Goal: Task Accomplishment & Management: Manage account settings

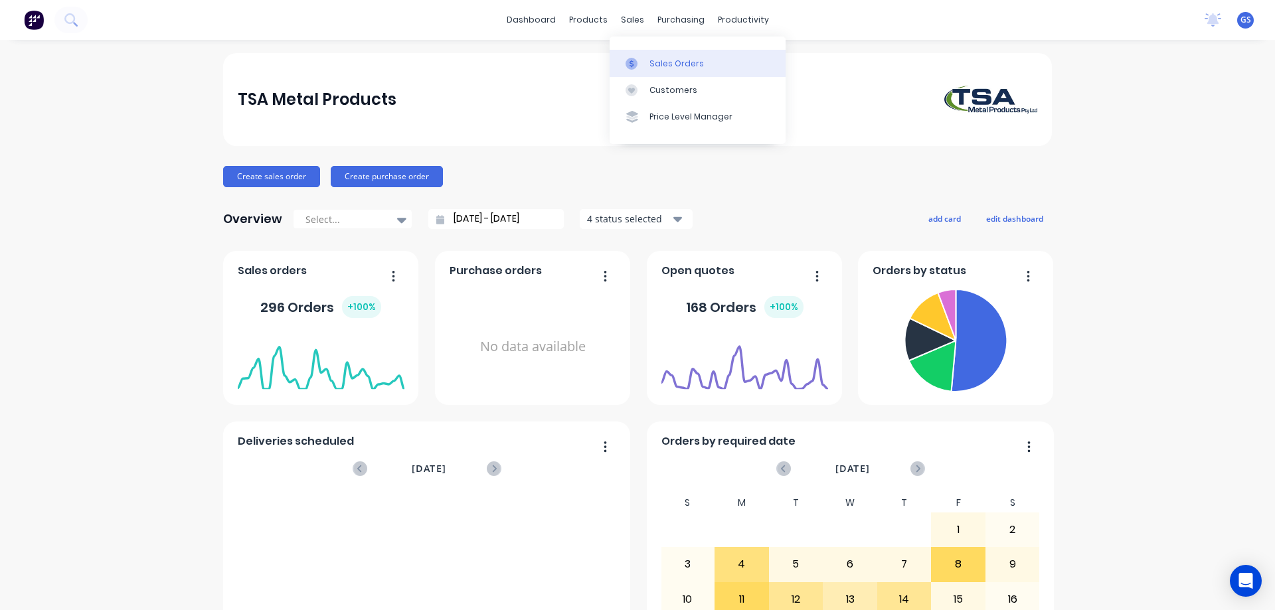
click at [653, 62] on div "Sales Orders" at bounding box center [676, 64] width 54 height 12
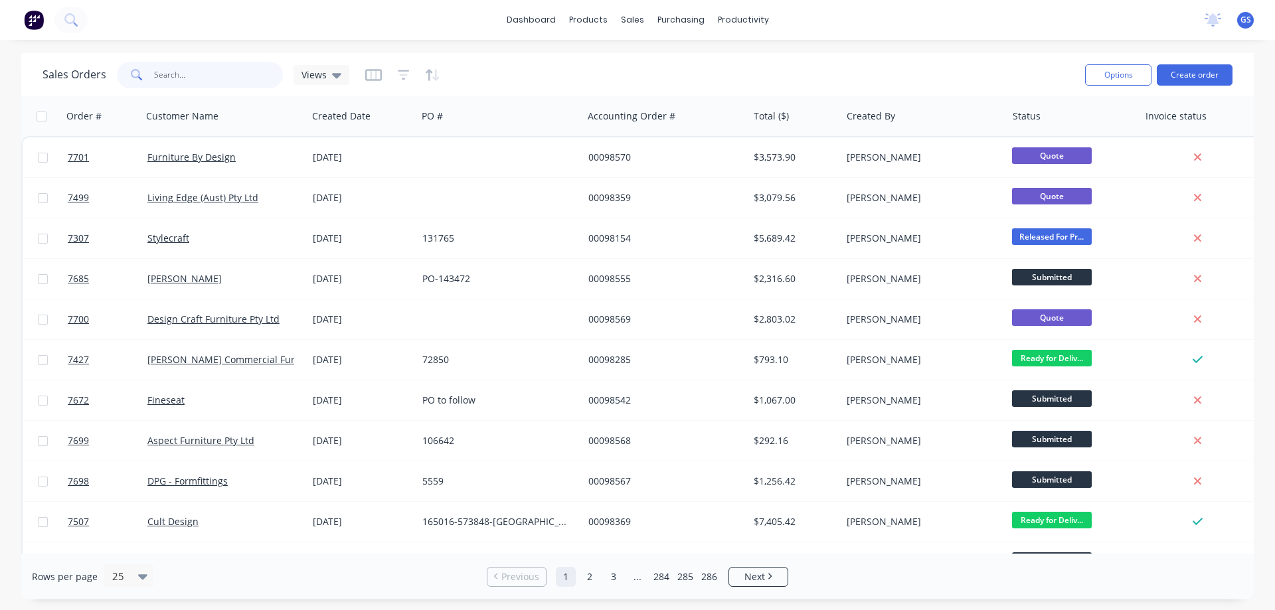
click at [199, 82] on input "text" at bounding box center [218, 75] width 129 height 27
type input "98483"
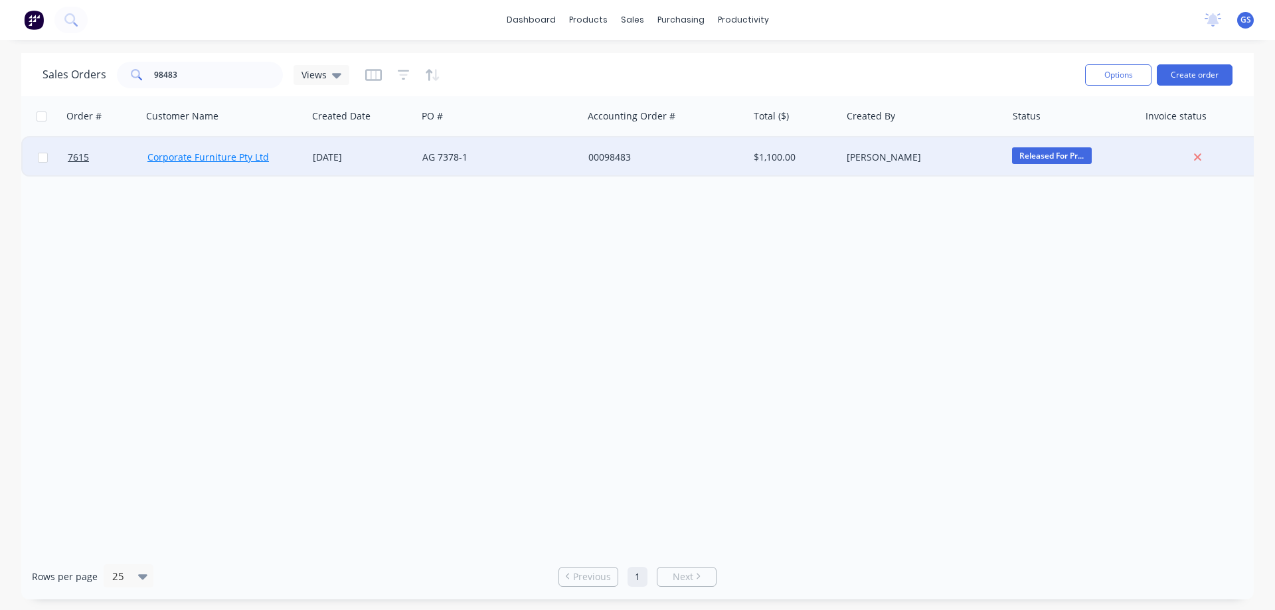
click at [191, 157] on link "Corporate Furniture Pty Ltd" at bounding box center [208, 157] width 122 height 13
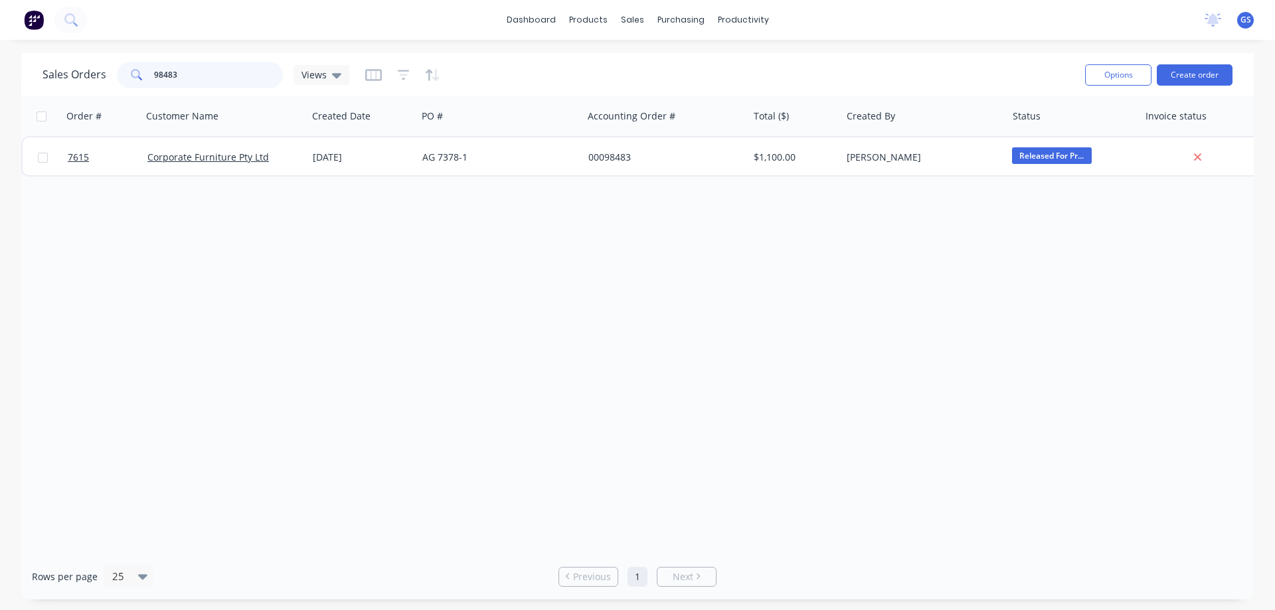
click at [201, 74] on input "98483" at bounding box center [218, 75] width 129 height 27
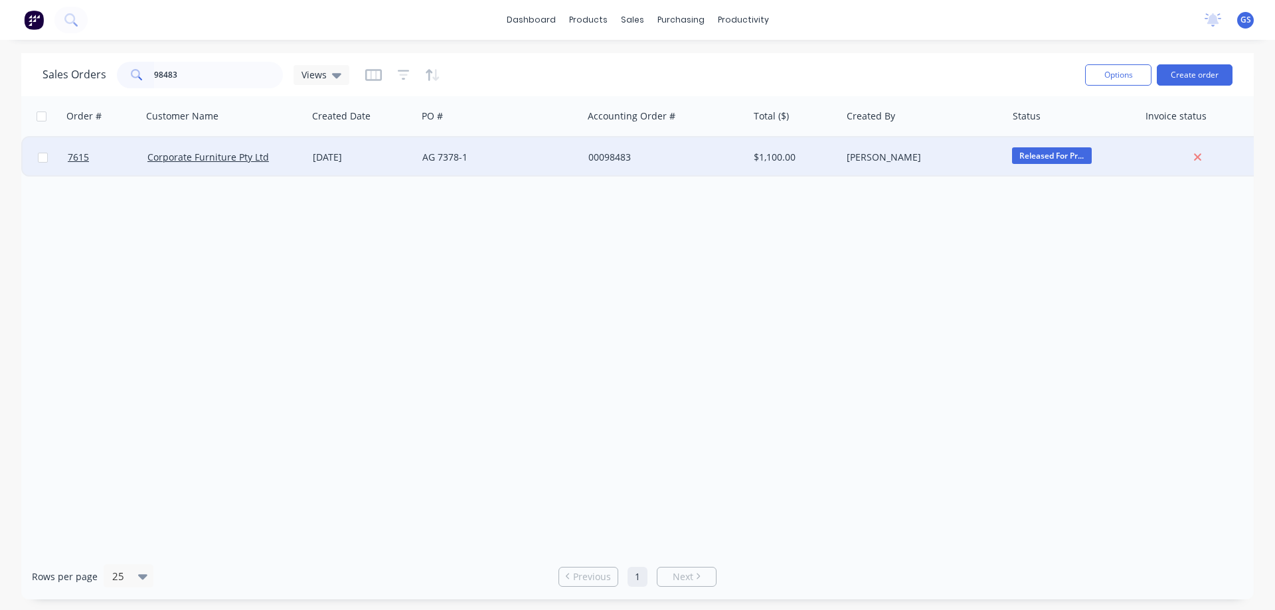
click at [331, 165] on div "[DATE]" at bounding box center [362, 157] width 110 height 40
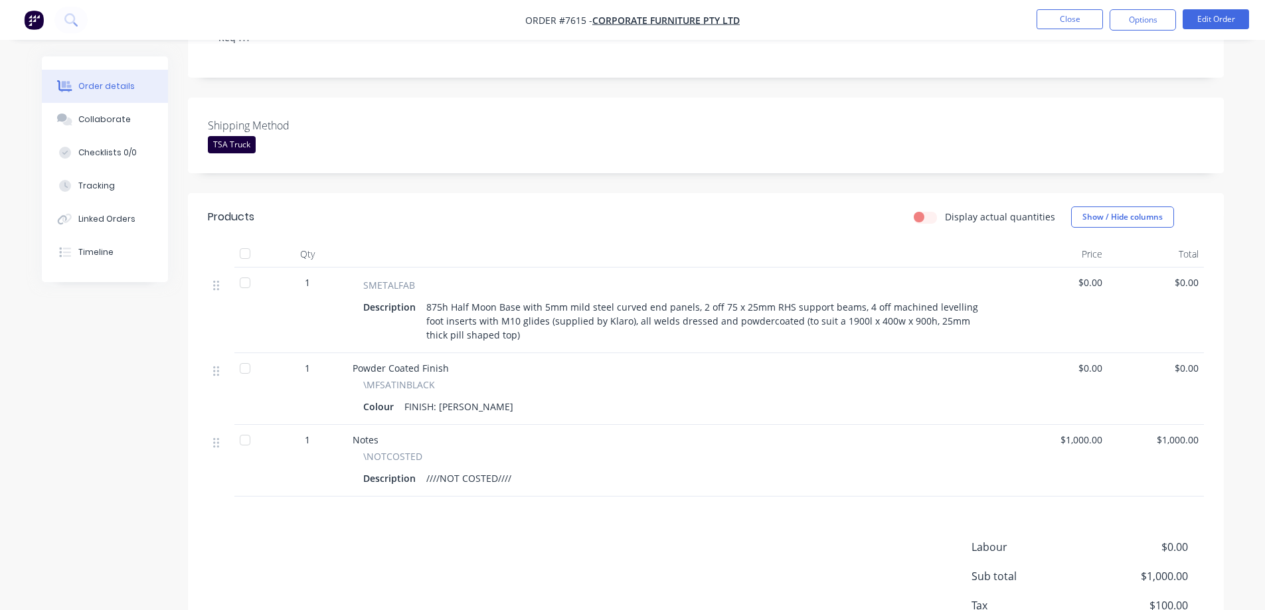
scroll to position [332, 0]
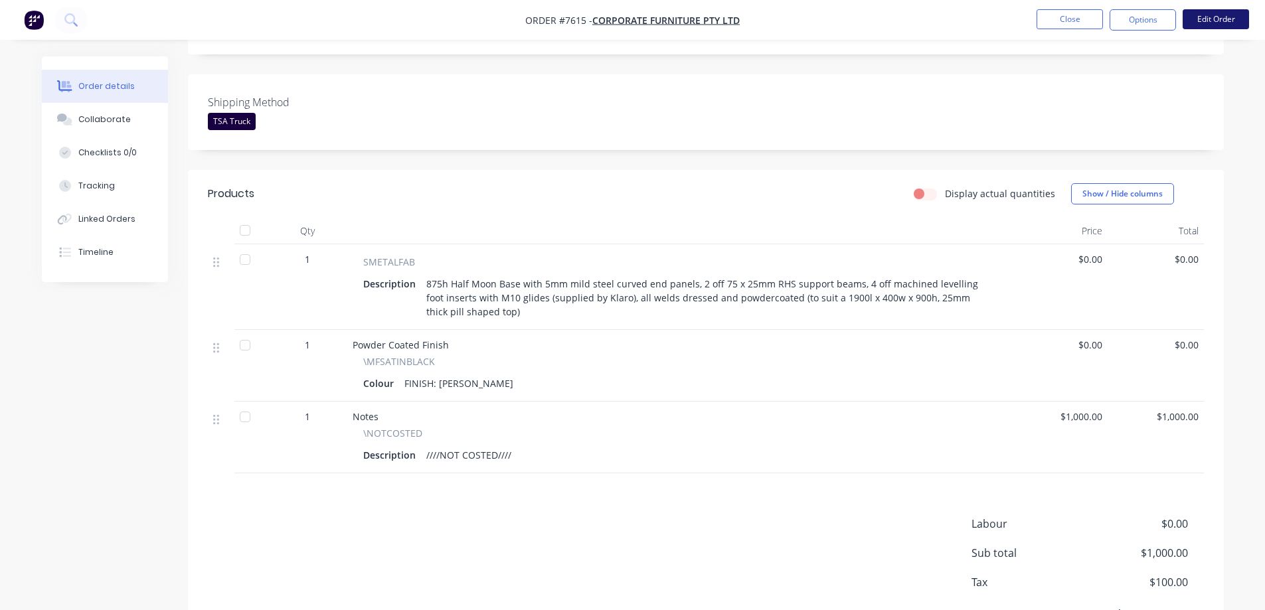
click at [1197, 21] on button "Edit Order" at bounding box center [1216, 19] width 66 height 20
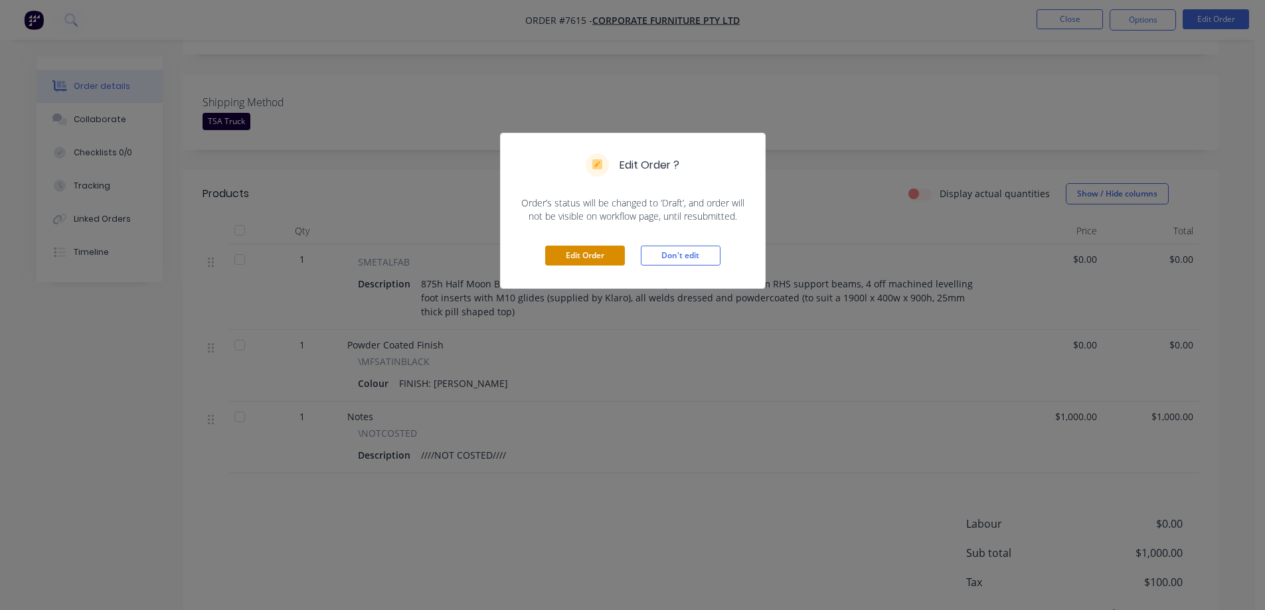
click at [596, 252] on button "Edit Order" at bounding box center [585, 256] width 80 height 20
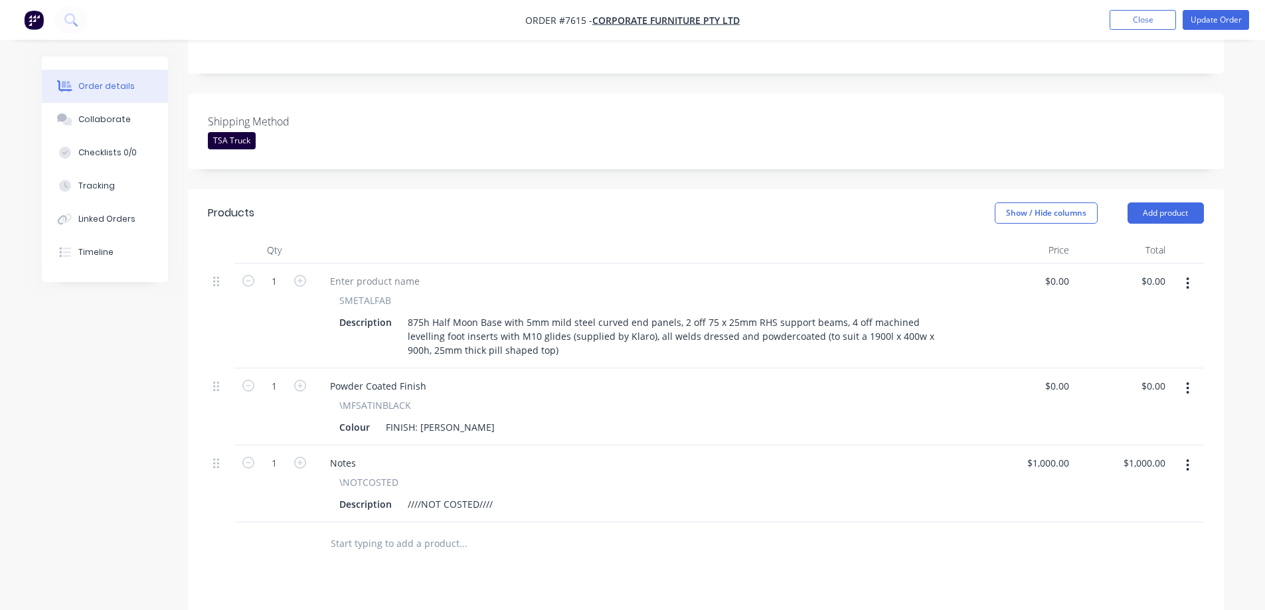
scroll to position [398, 0]
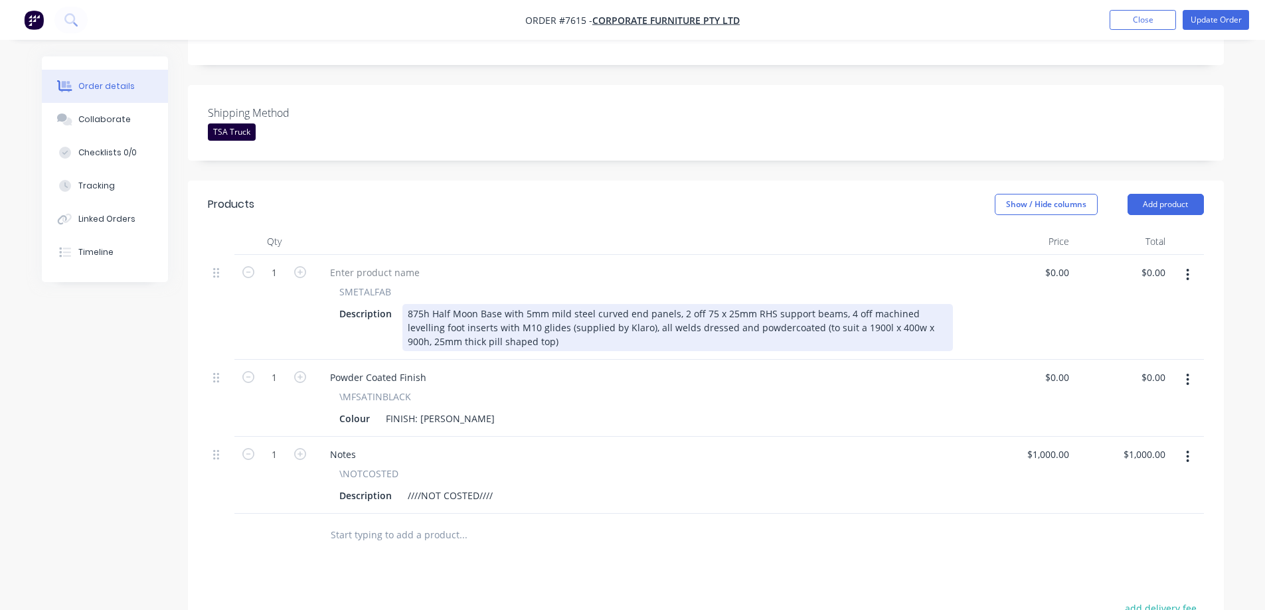
click at [681, 304] on div "875h Half Moon Base with 5mm mild steel curved end panels, 2 off 75 x 25mm RHS …" at bounding box center [677, 327] width 550 height 47
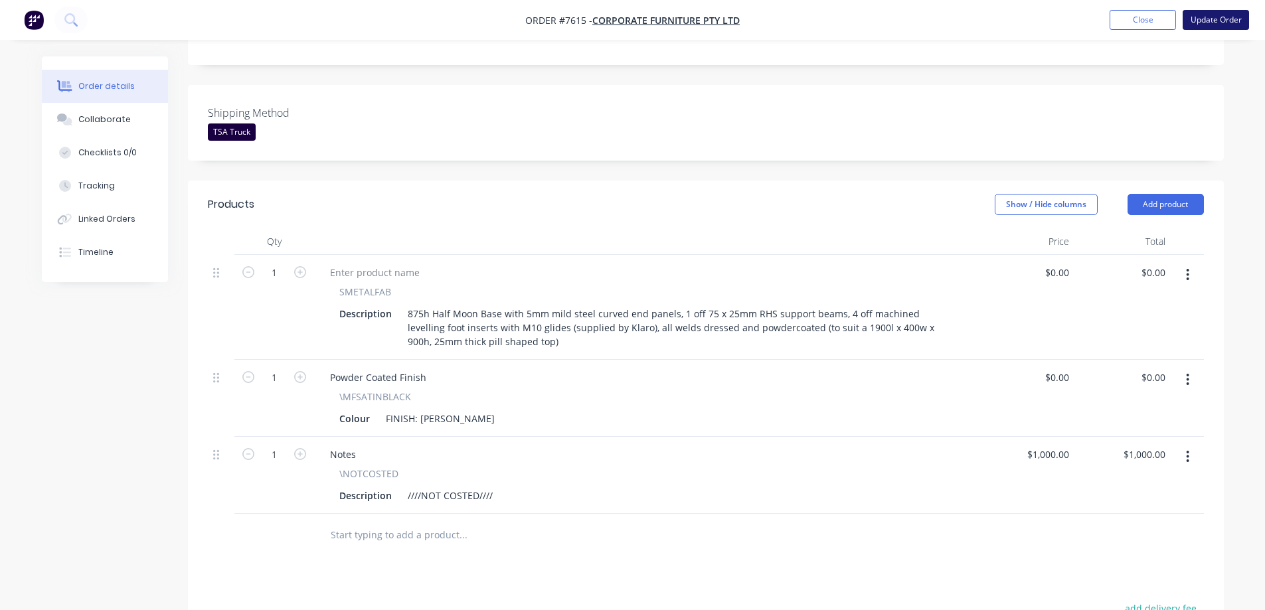
click at [1209, 19] on button "Update Order" at bounding box center [1216, 20] width 66 height 20
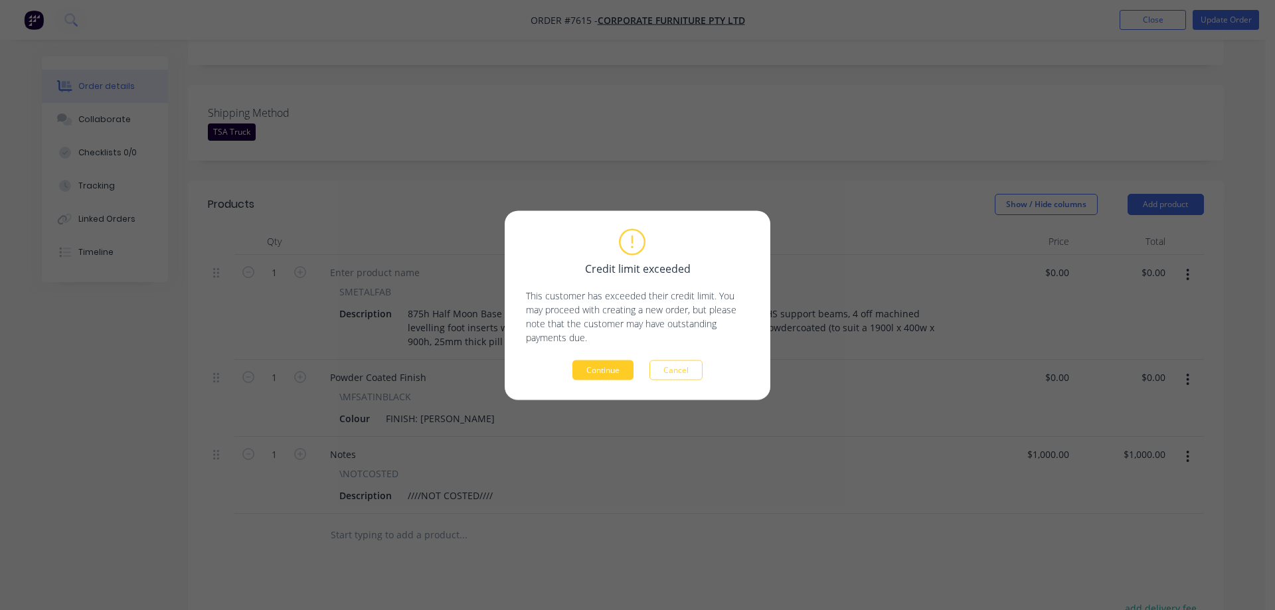
click at [623, 368] on button "Continue" at bounding box center [602, 370] width 61 height 20
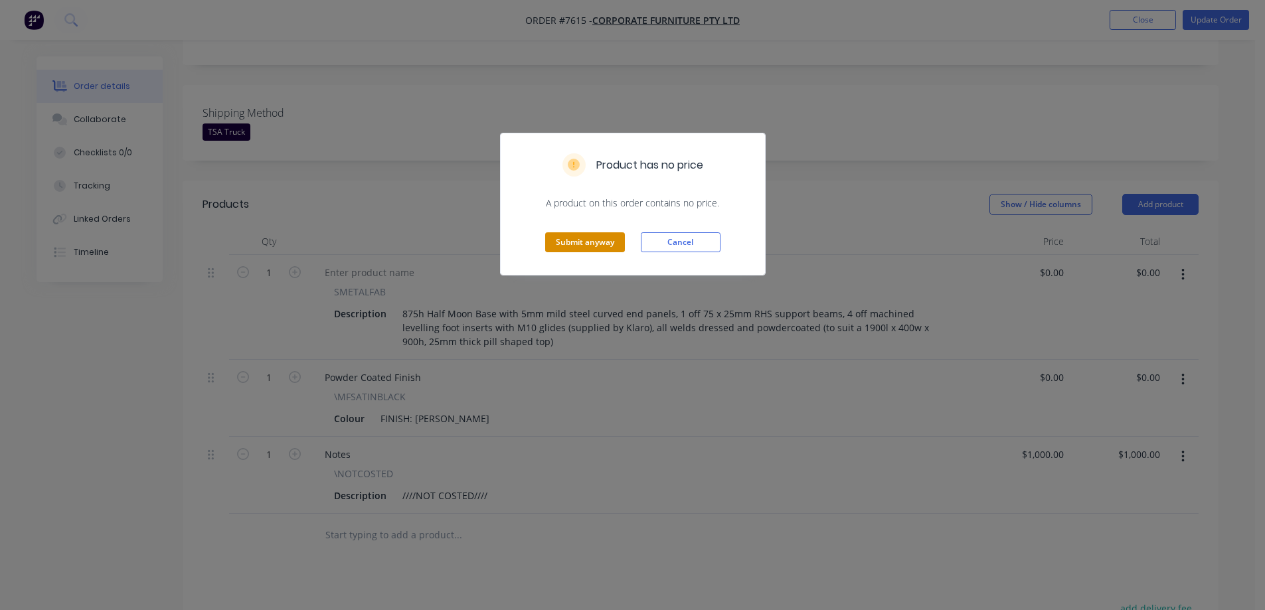
click at [583, 244] on button "Submit anyway" at bounding box center [585, 242] width 80 height 20
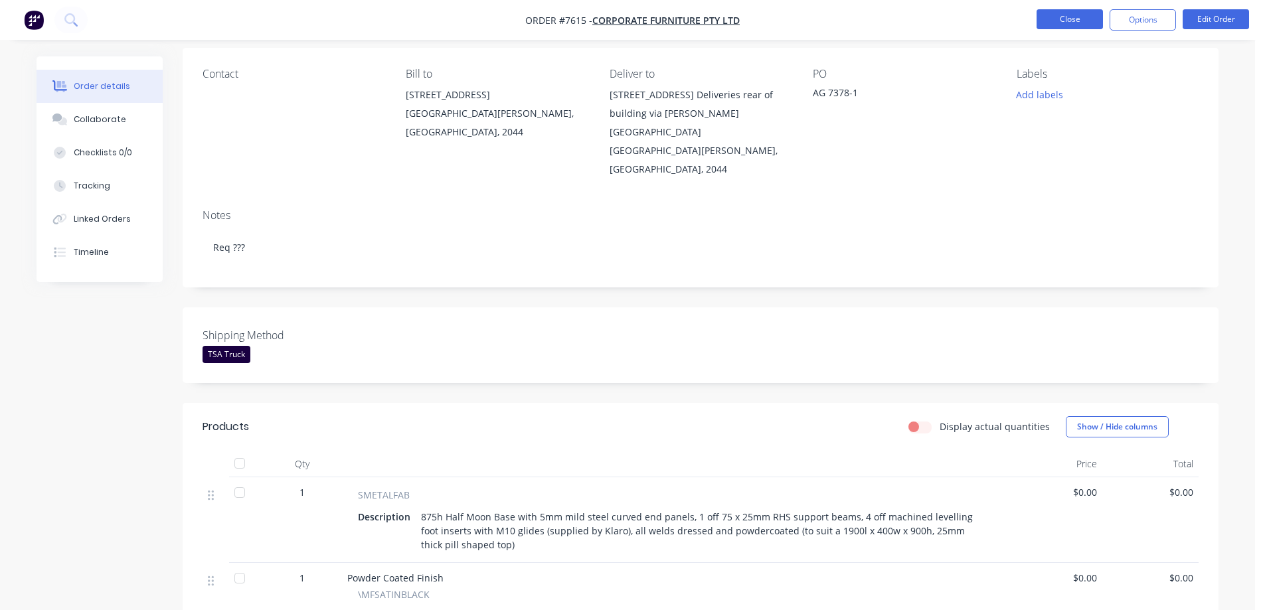
scroll to position [0, 0]
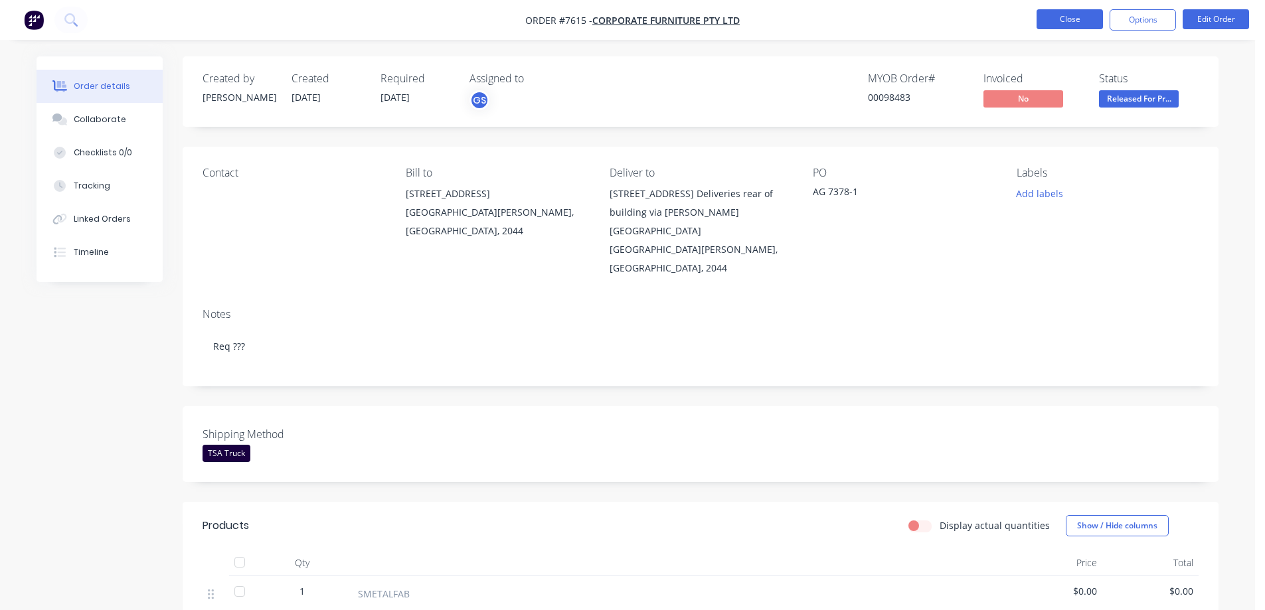
click at [1065, 23] on button "Close" at bounding box center [1070, 19] width 66 height 20
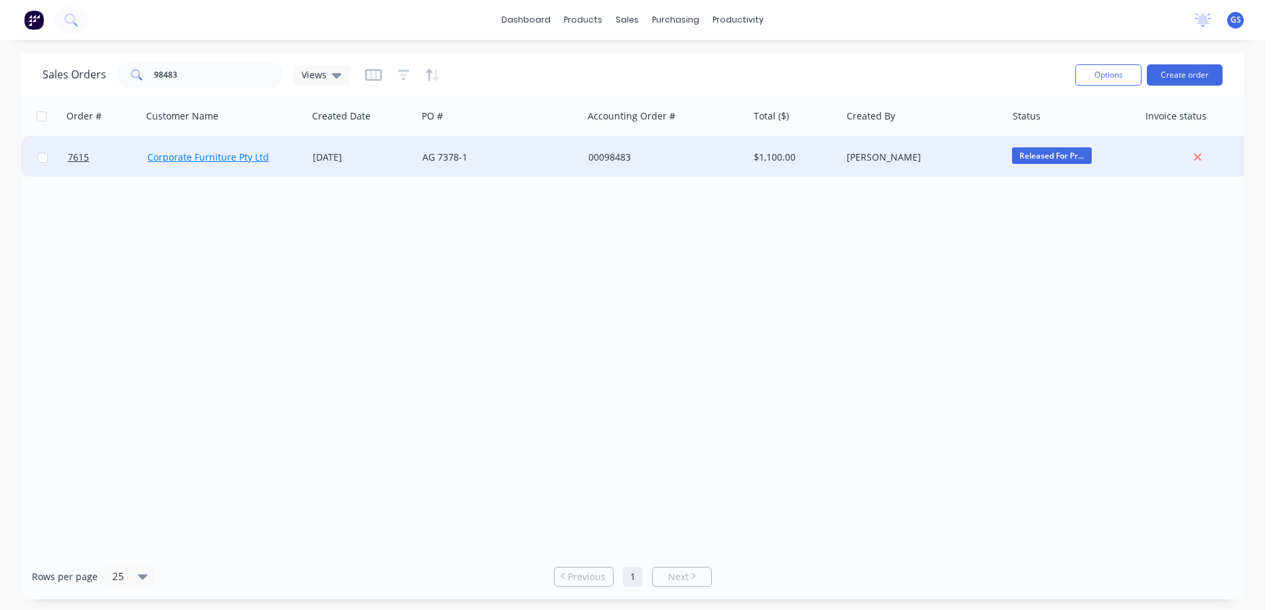
click at [184, 160] on link "Corporate Furniture Pty Ltd" at bounding box center [208, 157] width 122 height 13
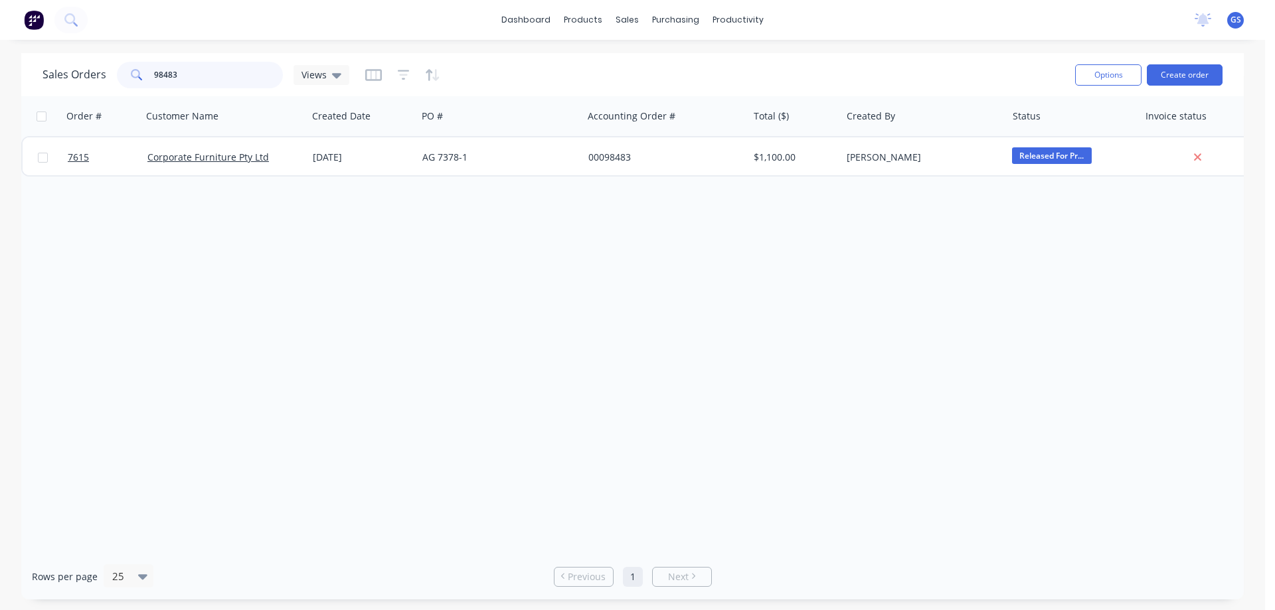
drag, startPoint x: 175, startPoint y: 80, endPoint x: 98, endPoint y: 80, distance: 77.7
click at [98, 80] on div "Sales Orders 98483 Views" at bounding box center [195, 75] width 307 height 27
type input "98491"
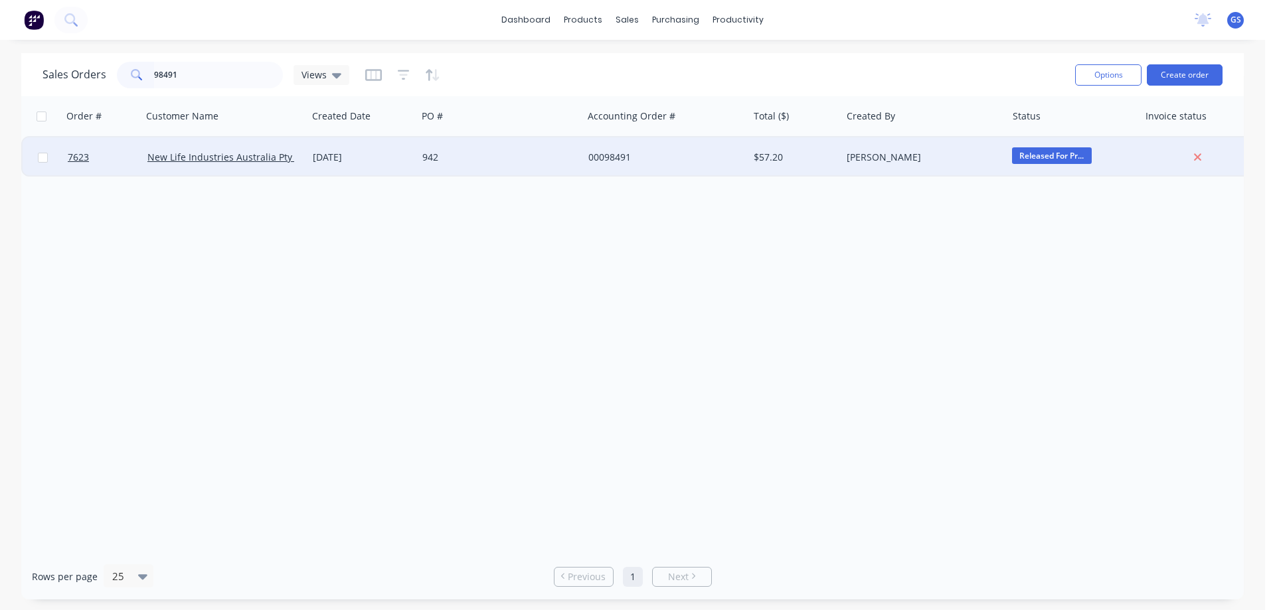
click at [356, 169] on div "11 Aug 2025" at bounding box center [362, 157] width 110 height 40
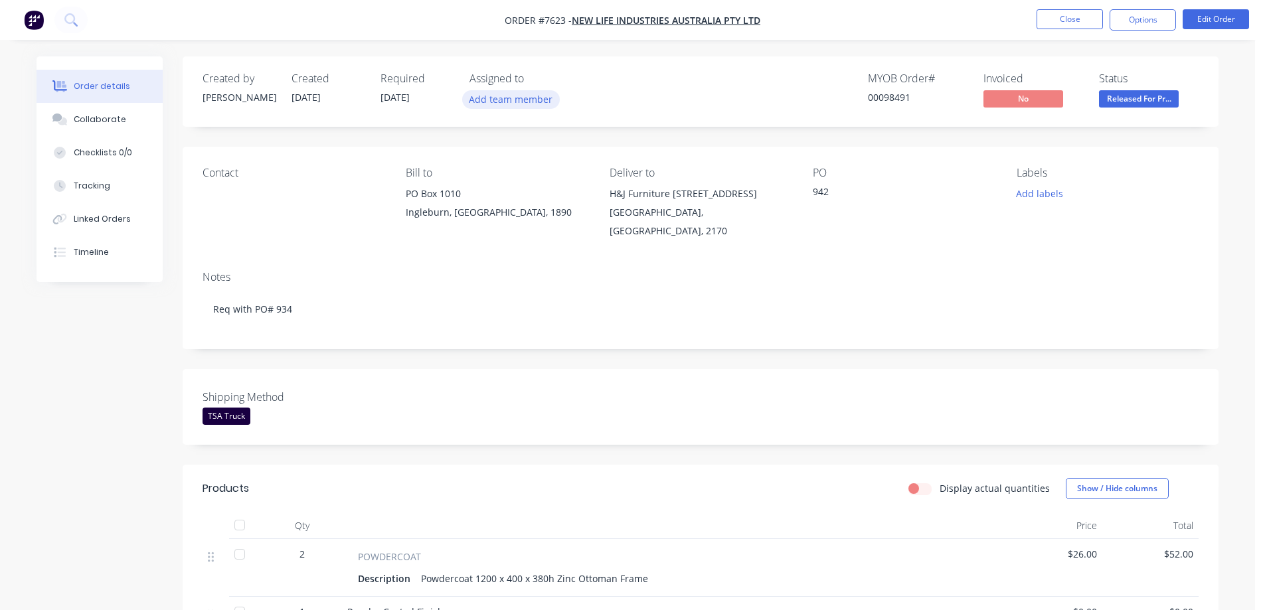
click at [489, 102] on button "Add team member" at bounding box center [511, 99] width 98 height 18
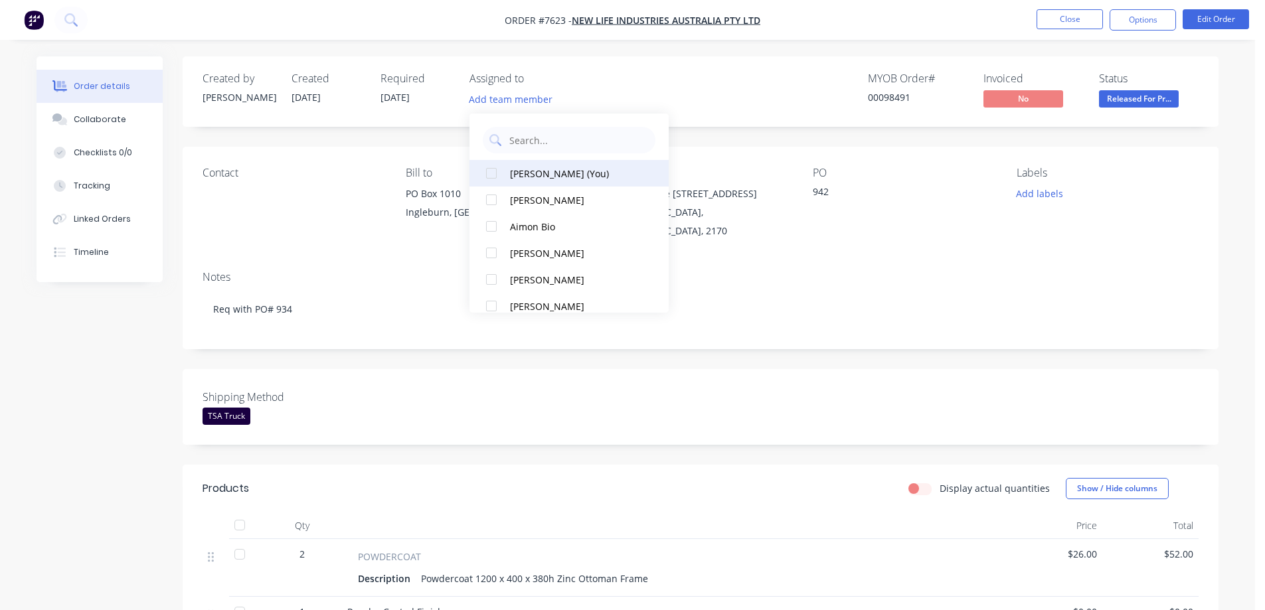
click at [534, 174] on div "Gwendal Saulnier (You)" at bounding box center [576, 174] width 133 height 14
click at [739, 373] on div "Shipping Method TSA Truck" at bounding box center [701, 407] width 1036 height 76
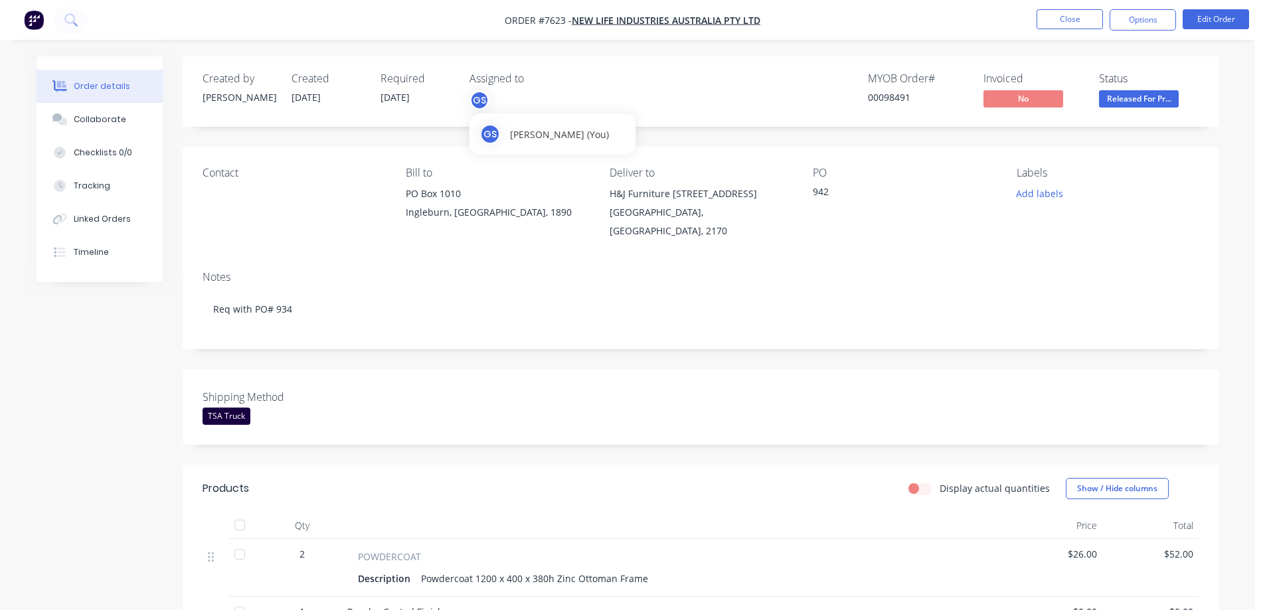
click at [511, 135] on div "GS Gwendal Saulnier (You)" at bounding box center [552, 134] width 145 height 20
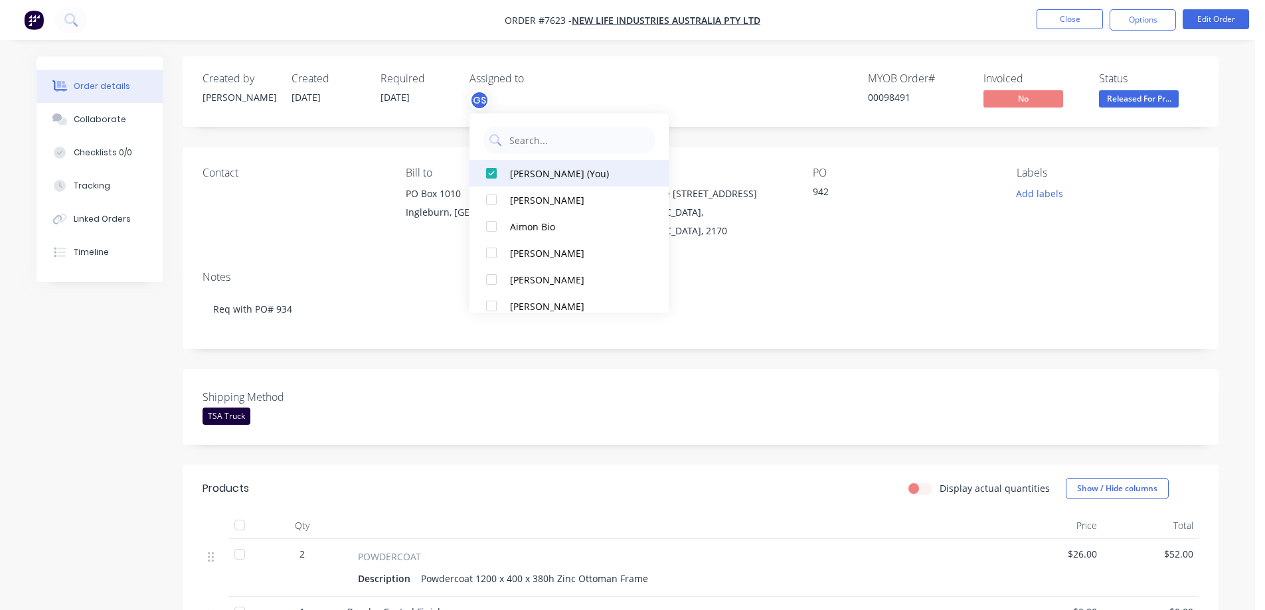
click at [493, 173] on div at bounding box center [491, 173] width 27 height 27
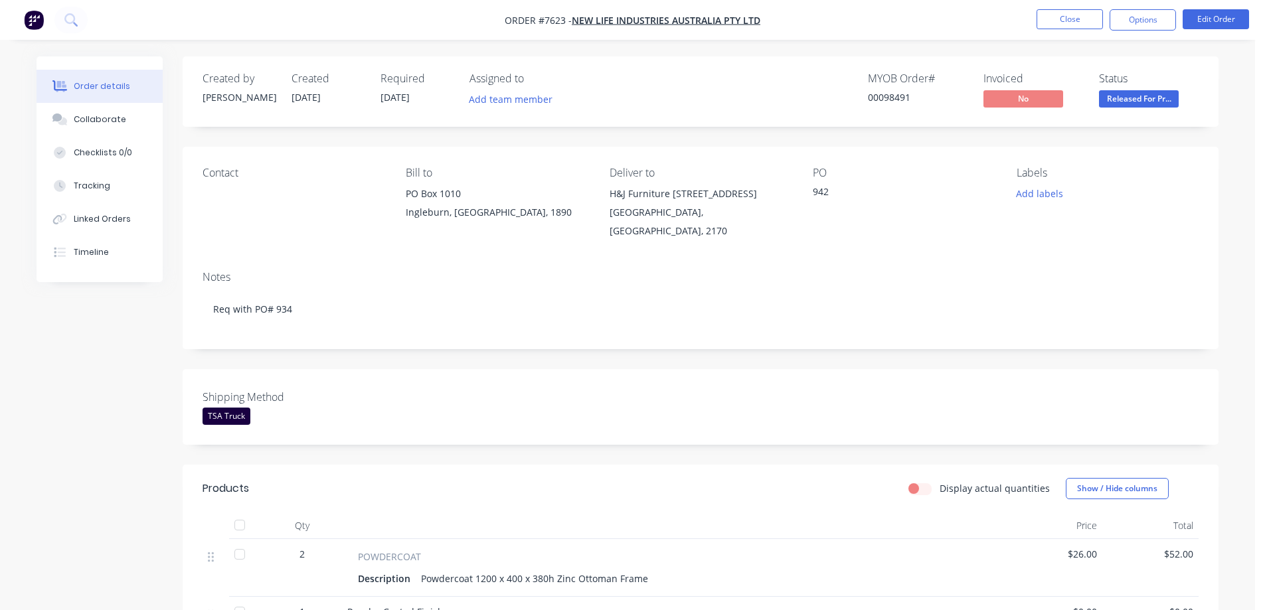
click at [788, 137] on div "Created by Allisa Created 11/08/25 Required 18/08/25 Assigned to Add team membe…" at bounding box center [701, 491] width 1036 height 871
click at [1068, 20] on button "Close" at bounding box center [1070, 19] width 66 height 20
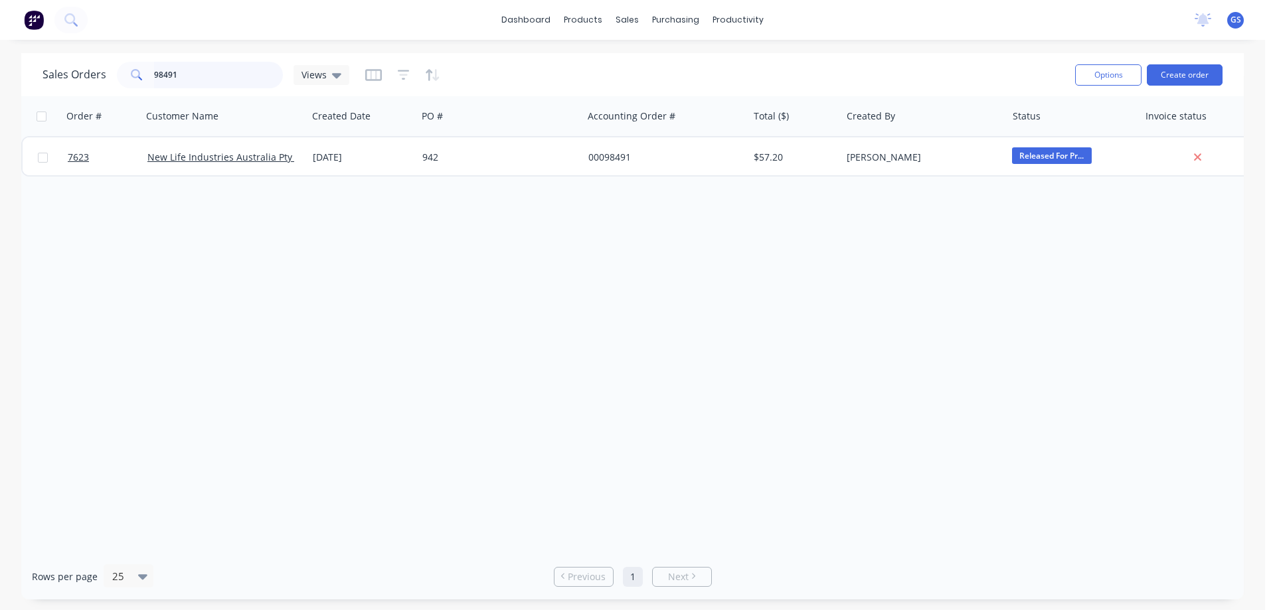
click at [176, 76] on input "98491" at bounding box center [218, 75] width 129 height 27
type input "98481"
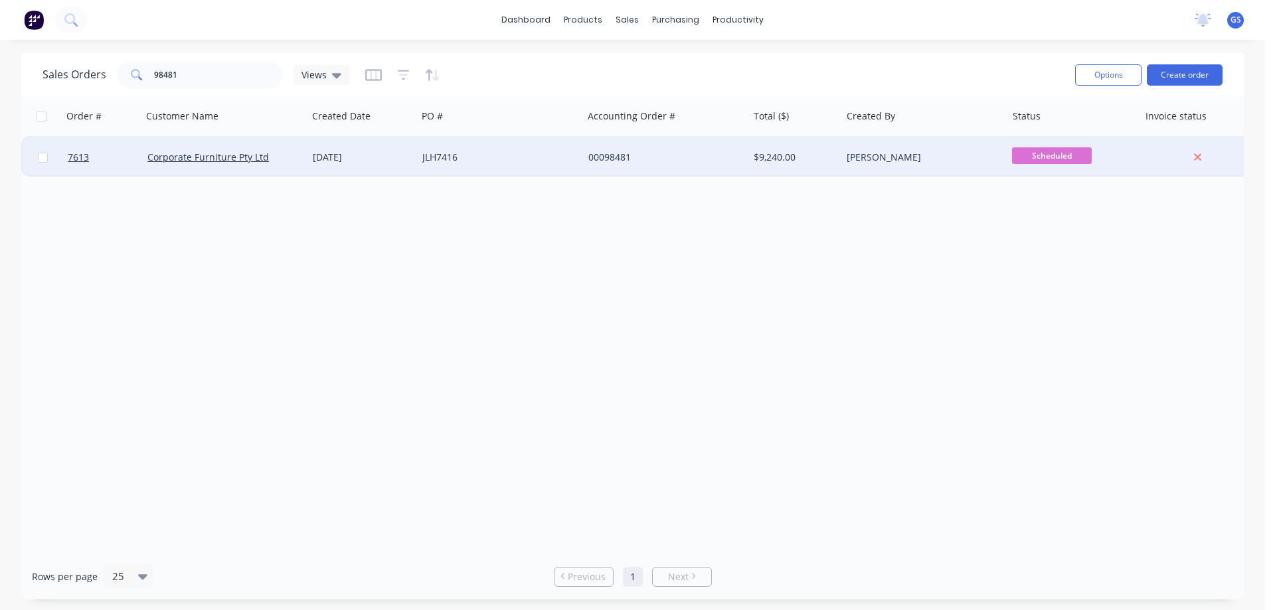
click at [279, 169] on div "Corporate Furniture Pty Ltd" at bounding box center [224, 157] width 165 height 40
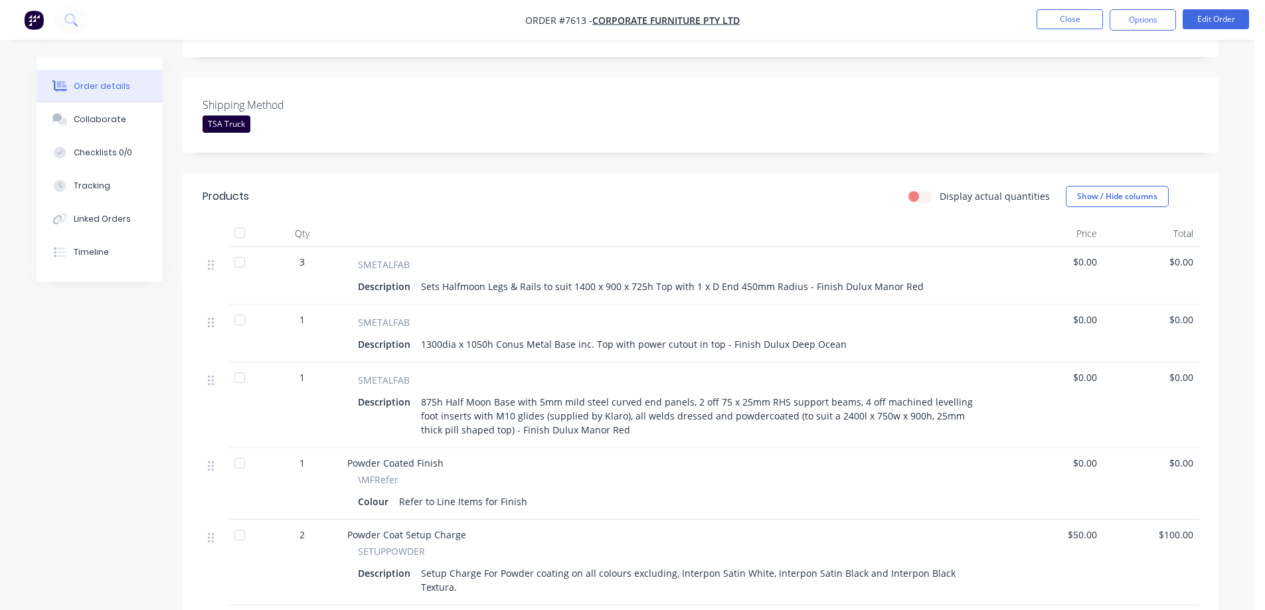
scroll to position [332, 0]
click at [238, 304] on div at bounding box center [239, 317] width 27 height 27
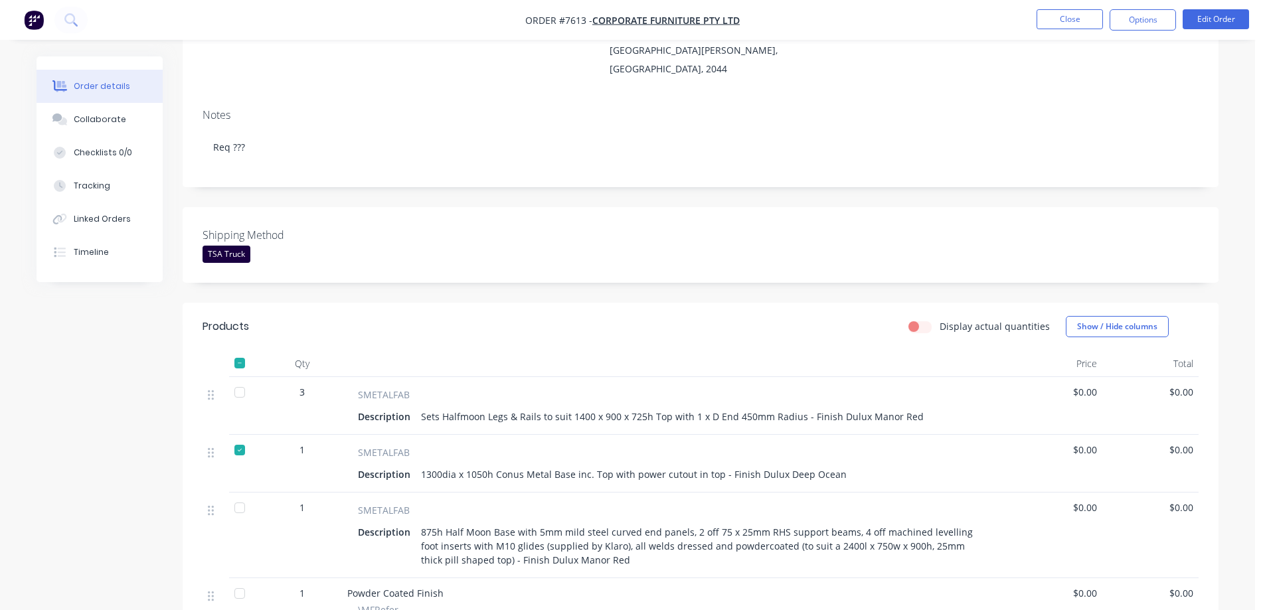
scroll to position [0, 0]
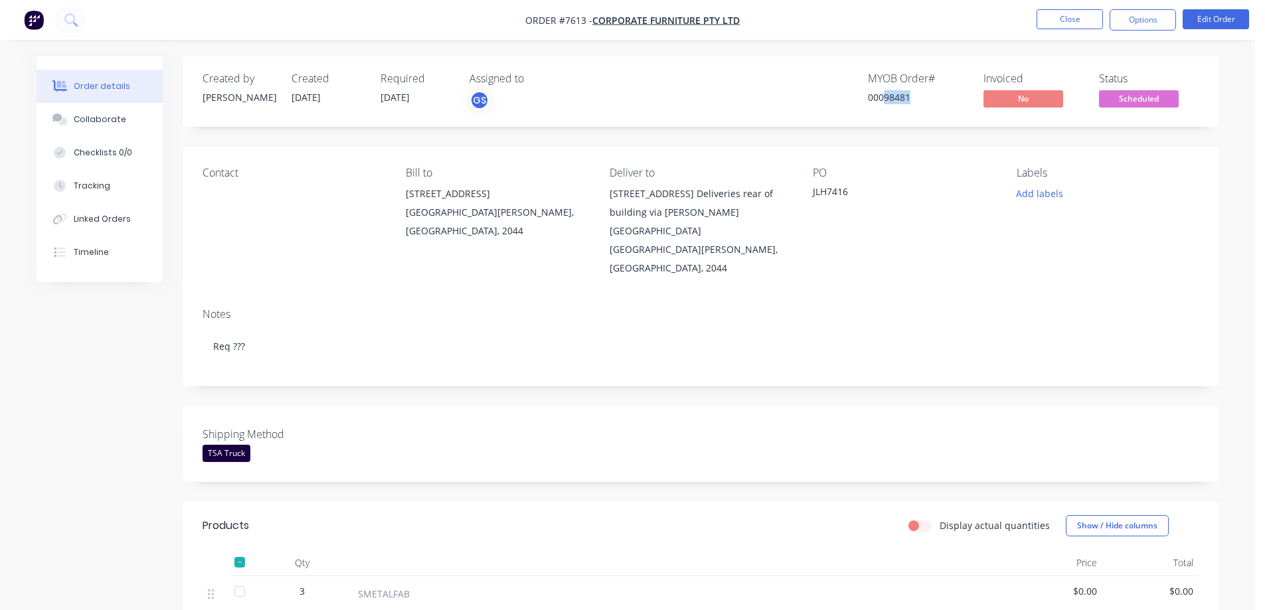
drag, startPoint x: 882, startPoint y: 98, endPoint x: 910, endPoint y: 108, distance: 29.4
click at [910, 108] on div "MYOB Order # 00098481" at bounding box center [918, 91] width 100 height 39
copy div "98481"
drag, startPoint x: 418, startPoint y: 98, endPoint x: 383, endPoint y: 102, distance: 34.8
click at [383, 102] on span "[DATE]" at bounding box center [395, 97] width 29 height 13
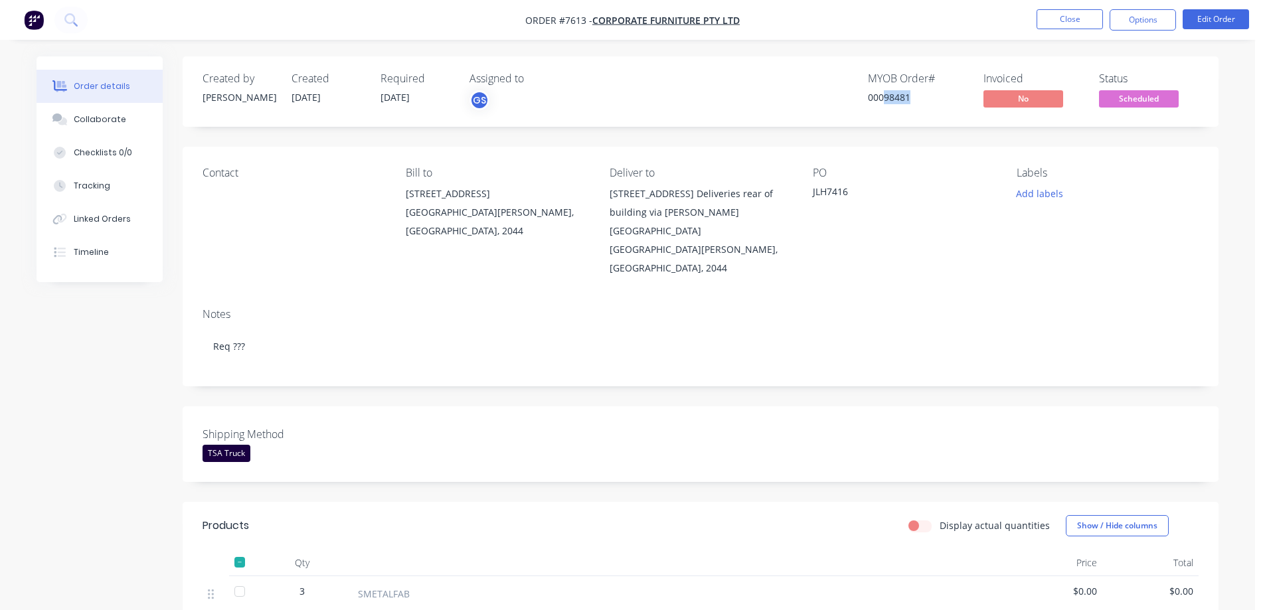
copy span "[DATE]"
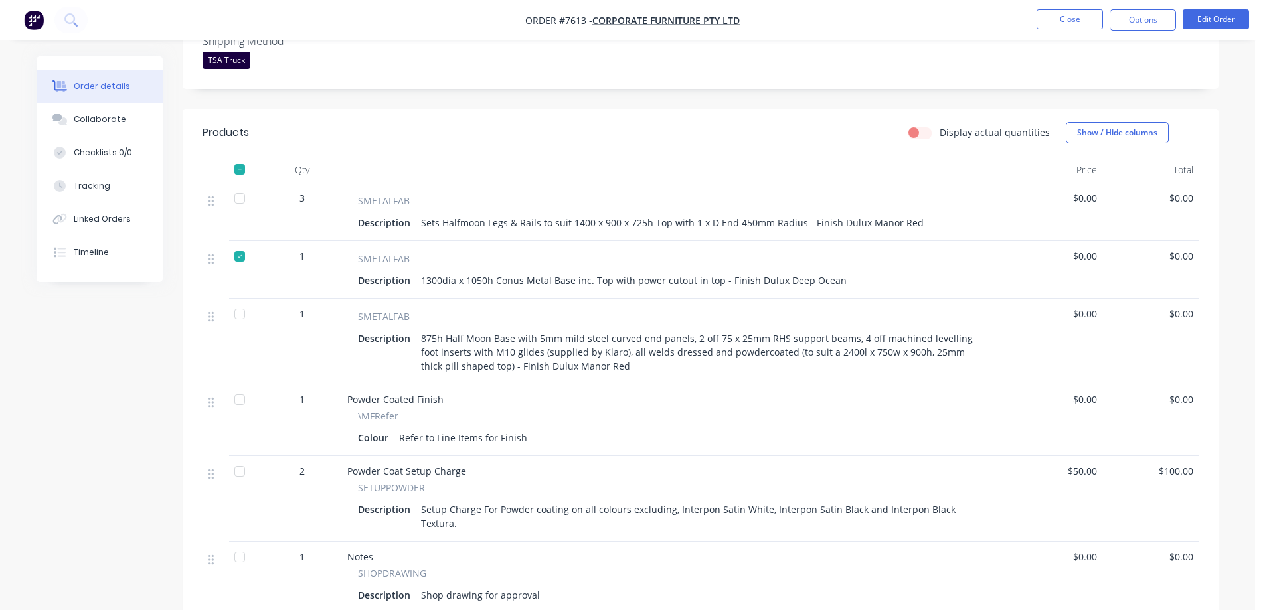
scroll to position [398, 0]
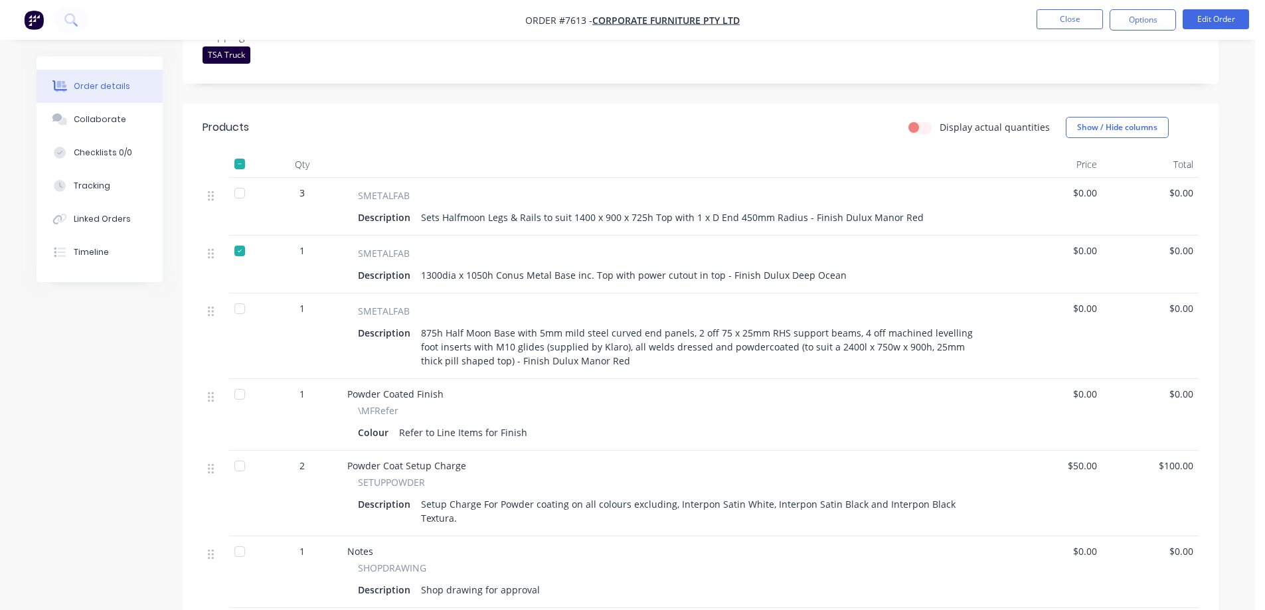
click at [266, 178] on div "3" at bounding box center [302, 207] width 80 height 58
click at [1055, 15] on button "Close" at bounding box center [1070, 19] width 66 height 20
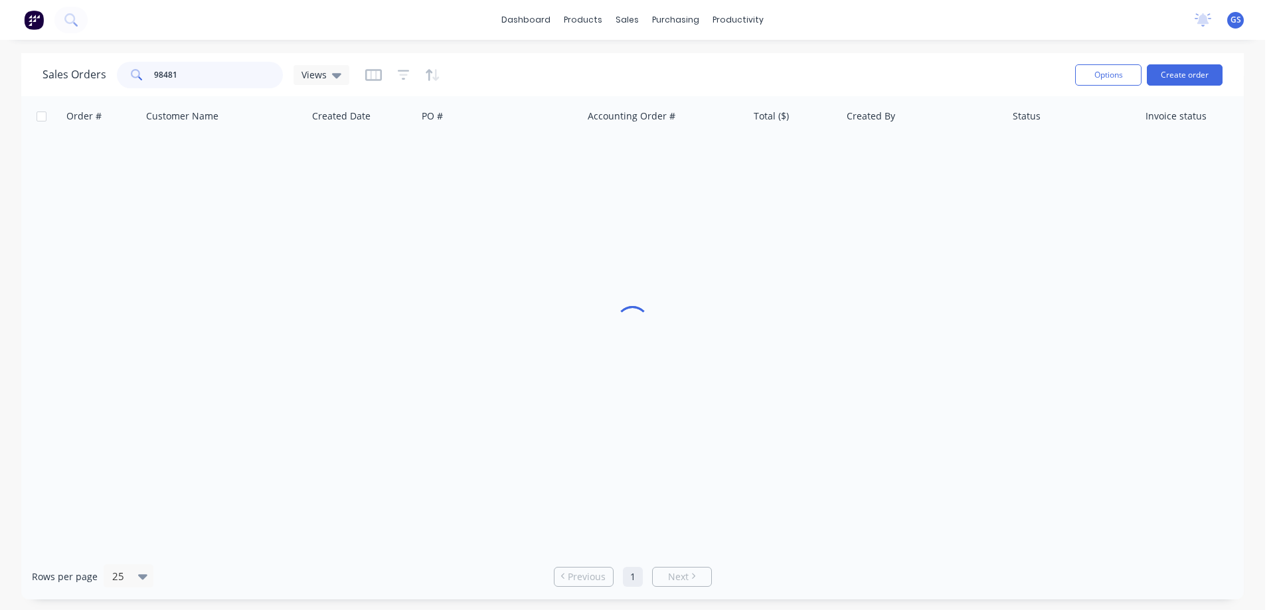
drag, startPoint x: 192, startPoint y: 76, endPoint x: 136, endPoint y: 78, distance: 55.8
click at [136, 78] on div "98481" at bounding box center [200, 75] width 166 height 27
type input "85027"
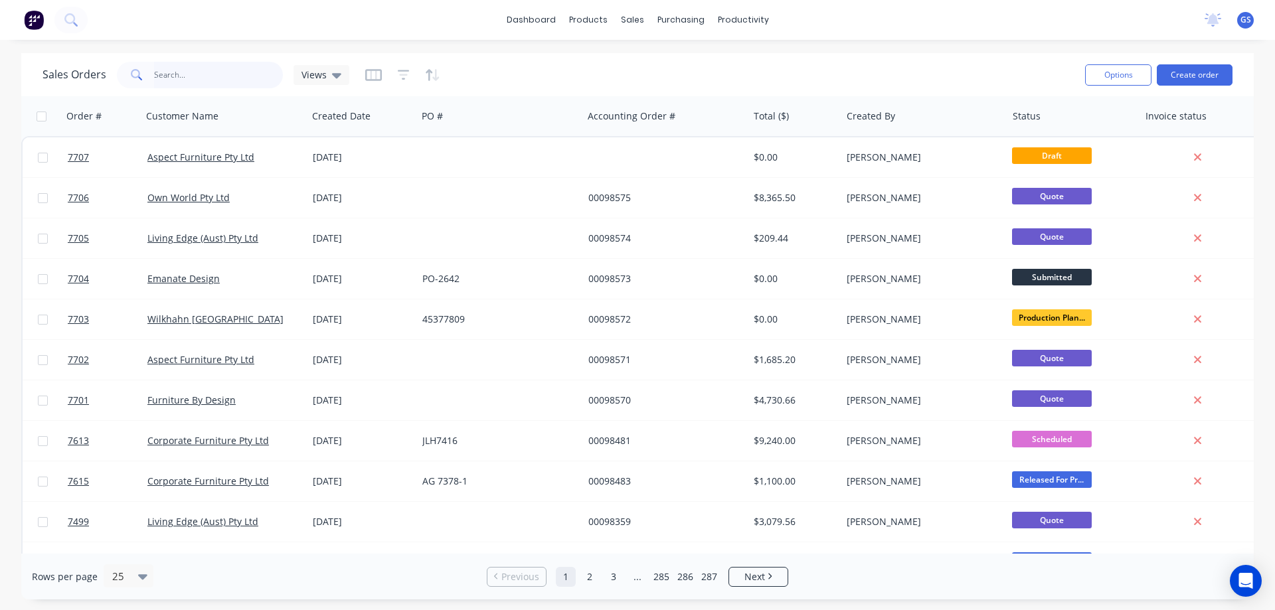
click at [172, 74] on input "text" at bounding box center [218, 75] width 129 height 27
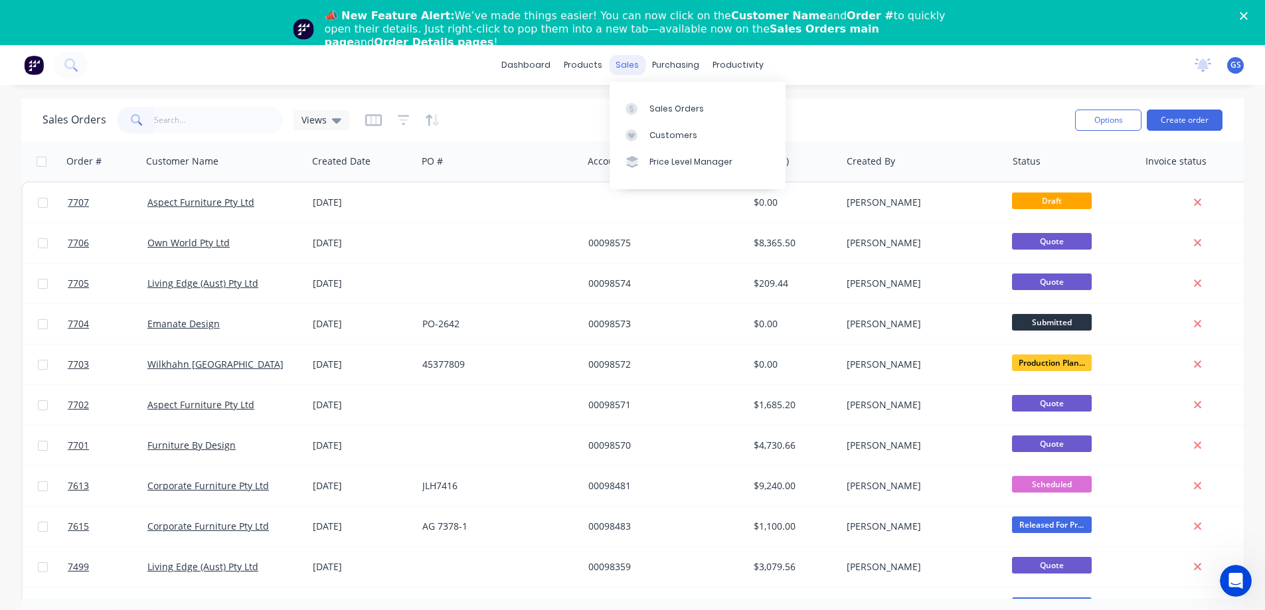
click at [632, 65] on div "sales" at bounding box center [627, 65] width 37 height 20
click at [663, 106] on div "Sales Orders" at bounding box center [676, 109] width 54 height 12
click at [171, 120] on input "text" at bounding box center [218, 120] width 129 height 27
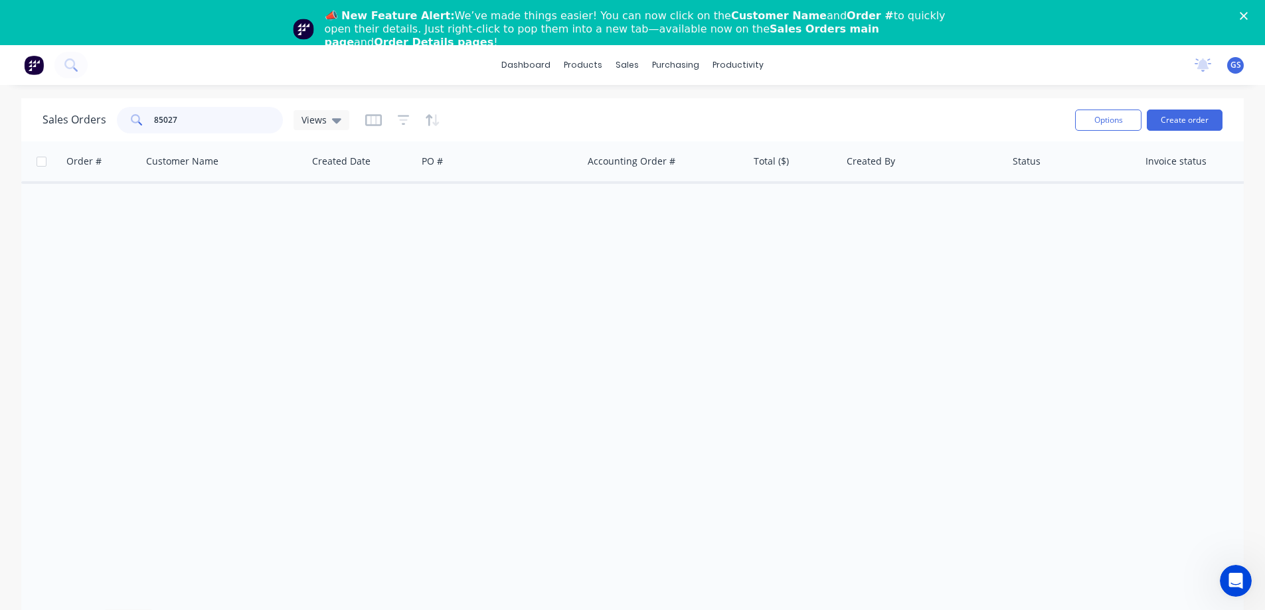
drag, startPoint x: 184, startPoint y: 121, endPoint x: 118, endPoint y: 123, distance: 66.4
click at [118, 123] on div "85027" at bounding box center [200, 120] width 166 height 27
type input "98481"
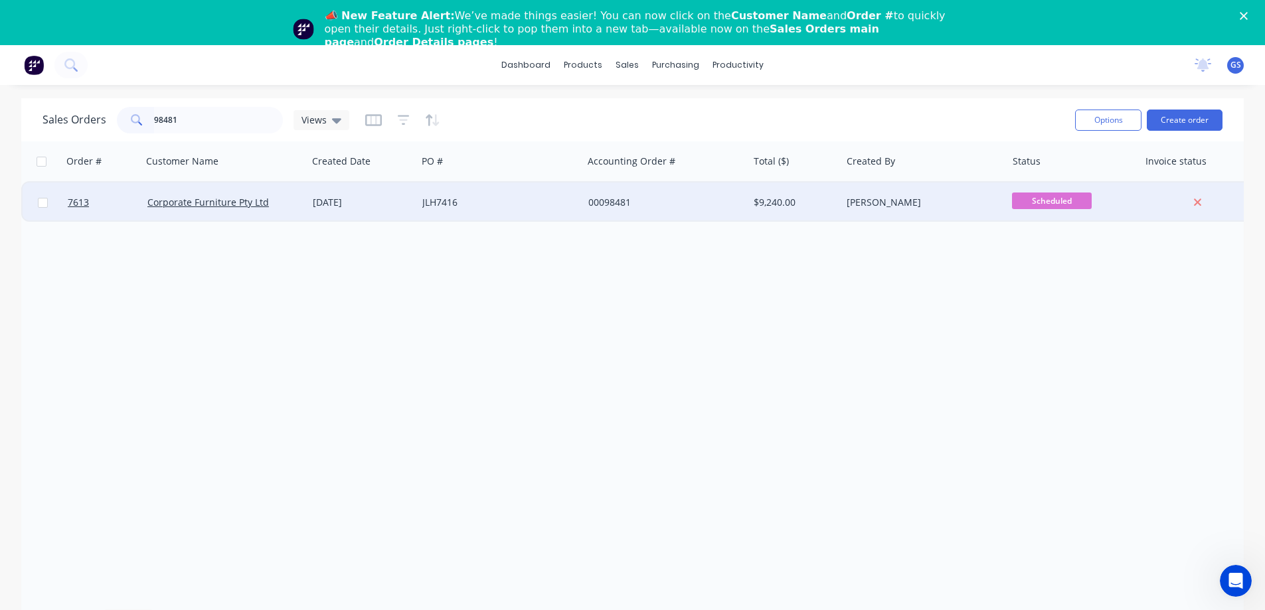
click at [282, 211] on div "Corporate Furniture Pty Ltd" at bounding box center [224, 203] width 165 height 40
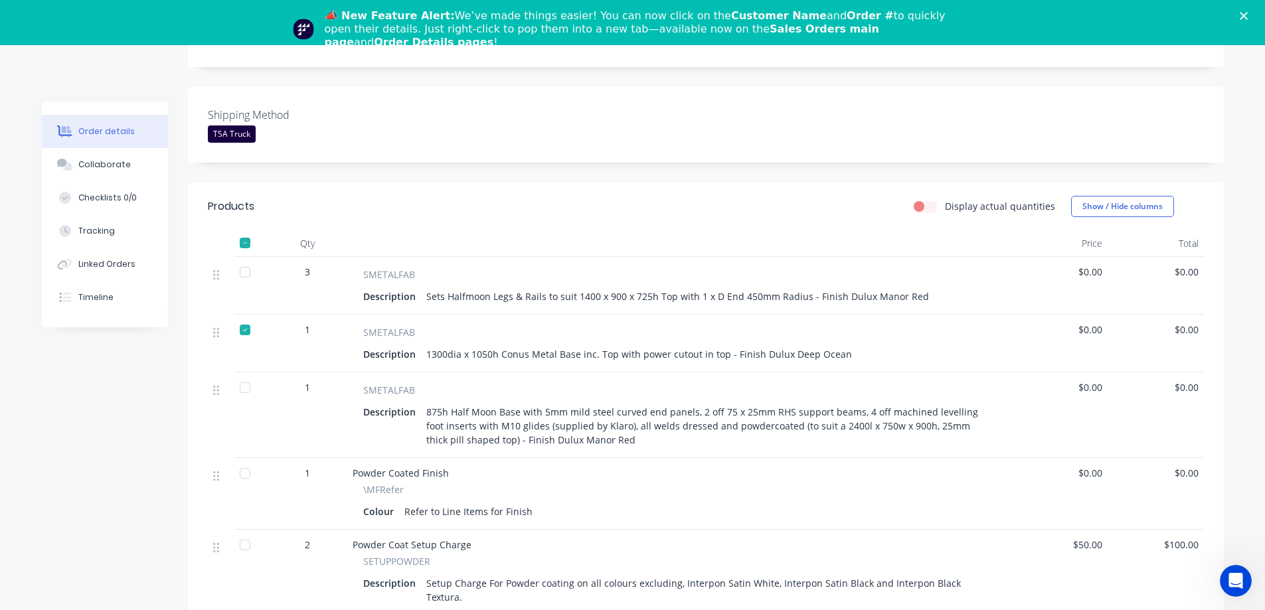
scroll to position [332, 0]
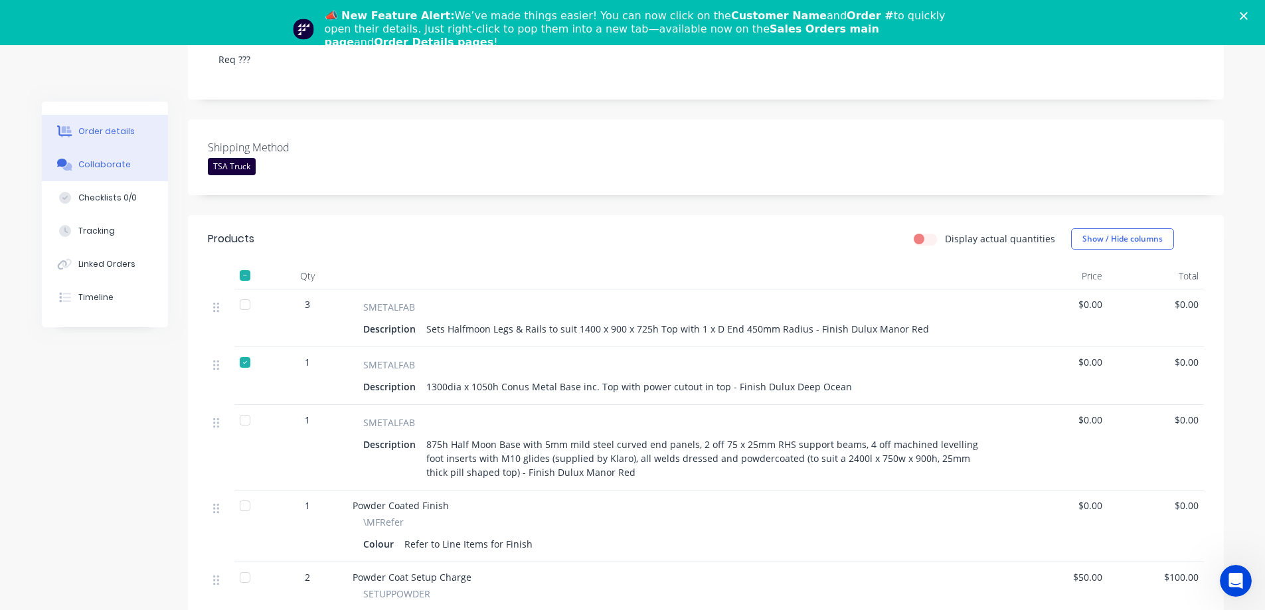
click at [97, 167] on div "Collaborate" at bounding box center [104, 165] width 52 height 12
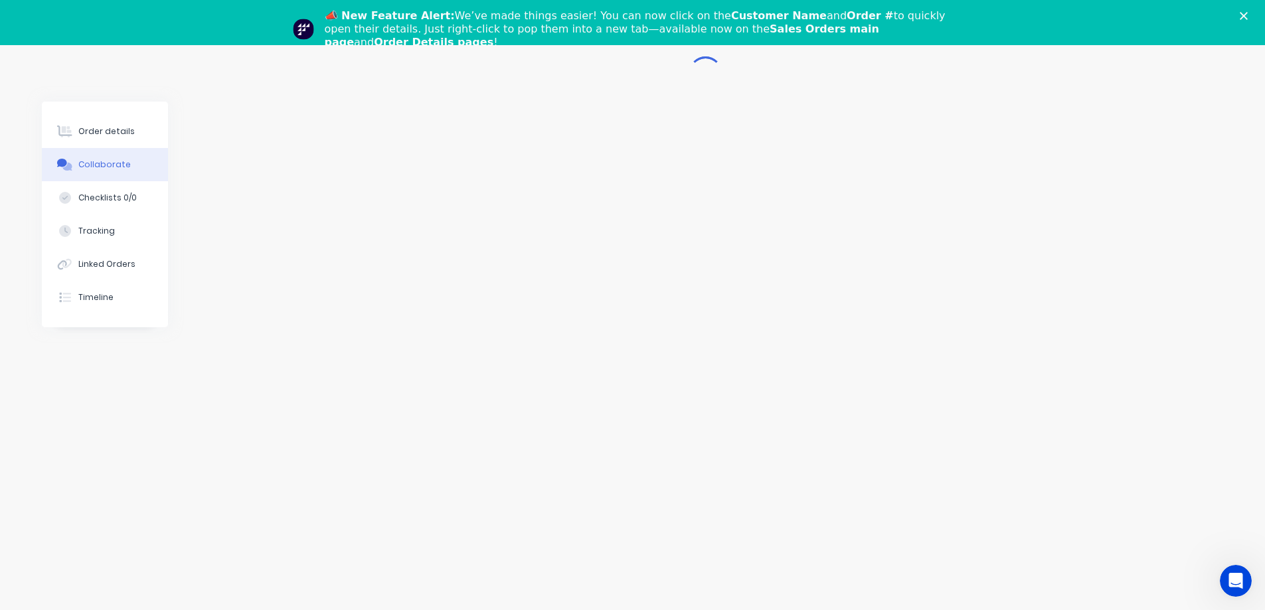
scroll to position [65, 0]
click at [99, 127] on div "Order details" at bounding box center [106, 132] width 56 height 12
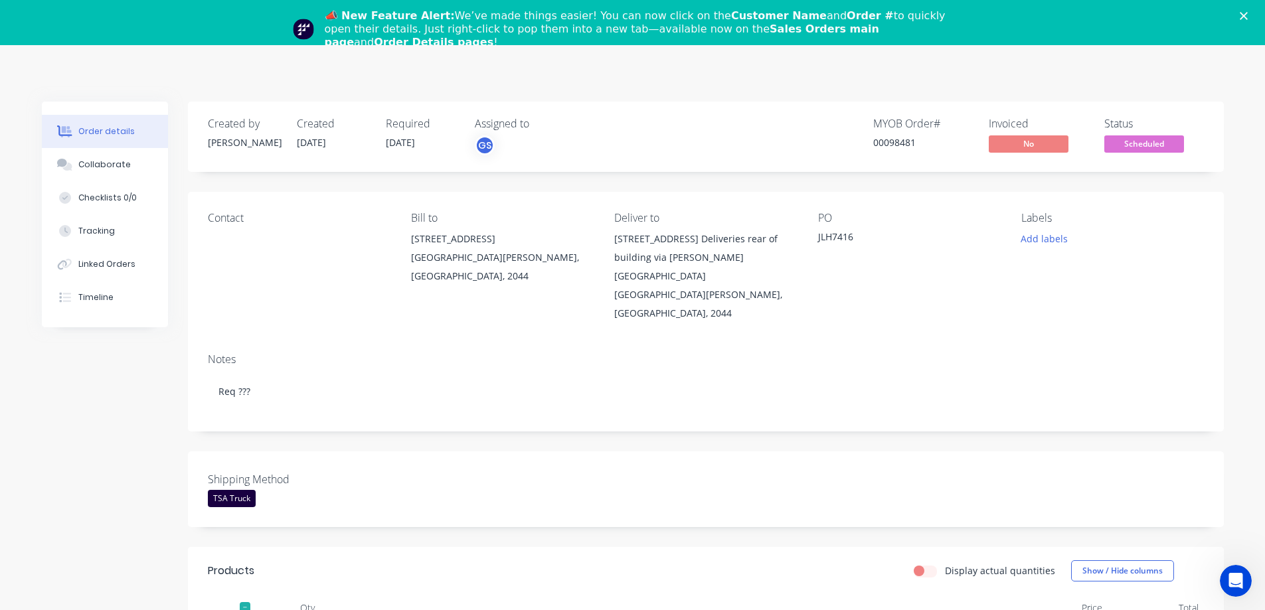
click at [1248, 14] on icon "Close" at bounding box center [1244, 16] width 8 height 8
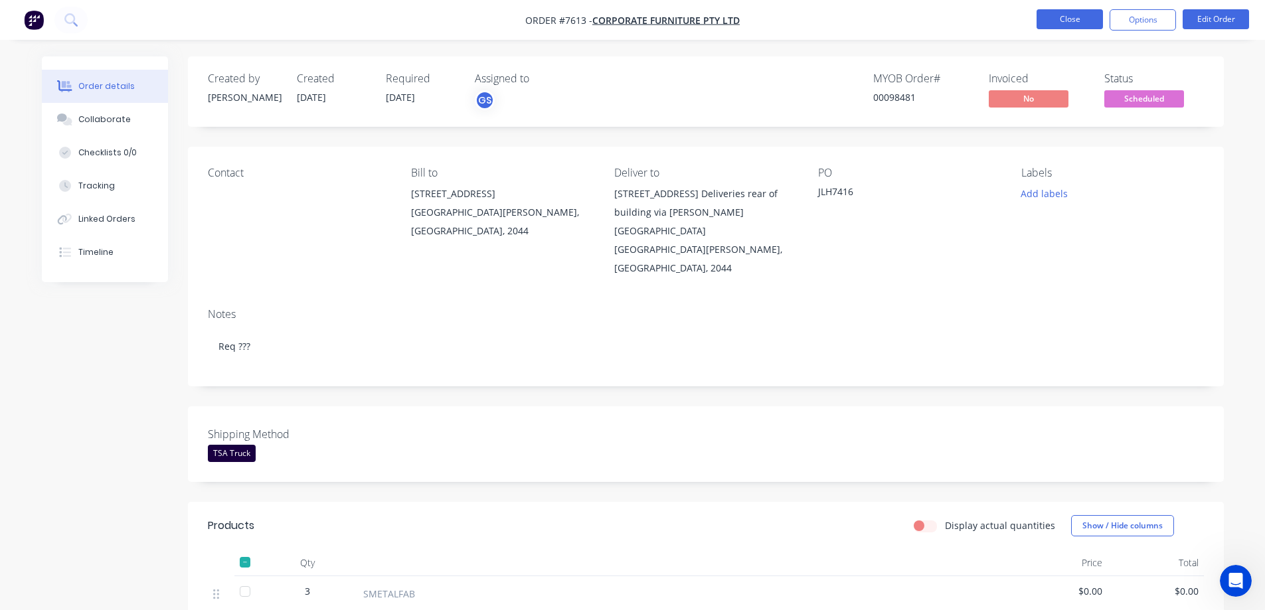
click at [1060, 19] on button "Close" at bounding box center [1070, 19] width 66 height 20
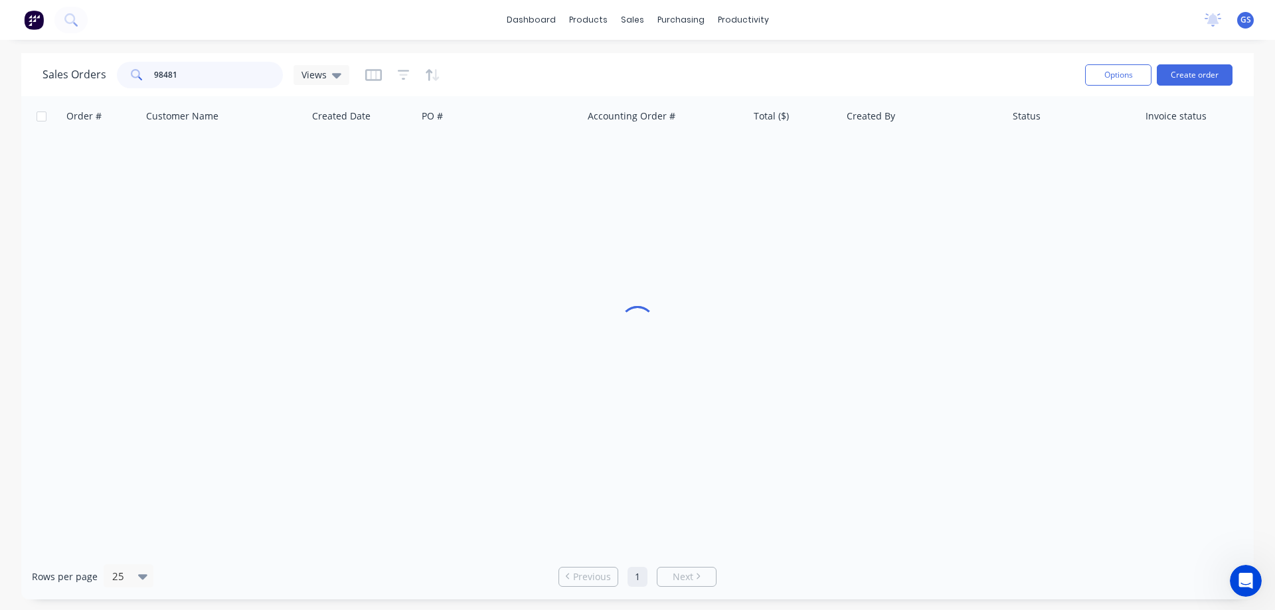
drag, startPoint x: 187, startPoint y: 76, endPoint x: 120, endPoint y: 84, distance: 68.3
click at [121, 84] on div "98481" at bounding box center [200, 75] width 166 height 27
type input "98477"
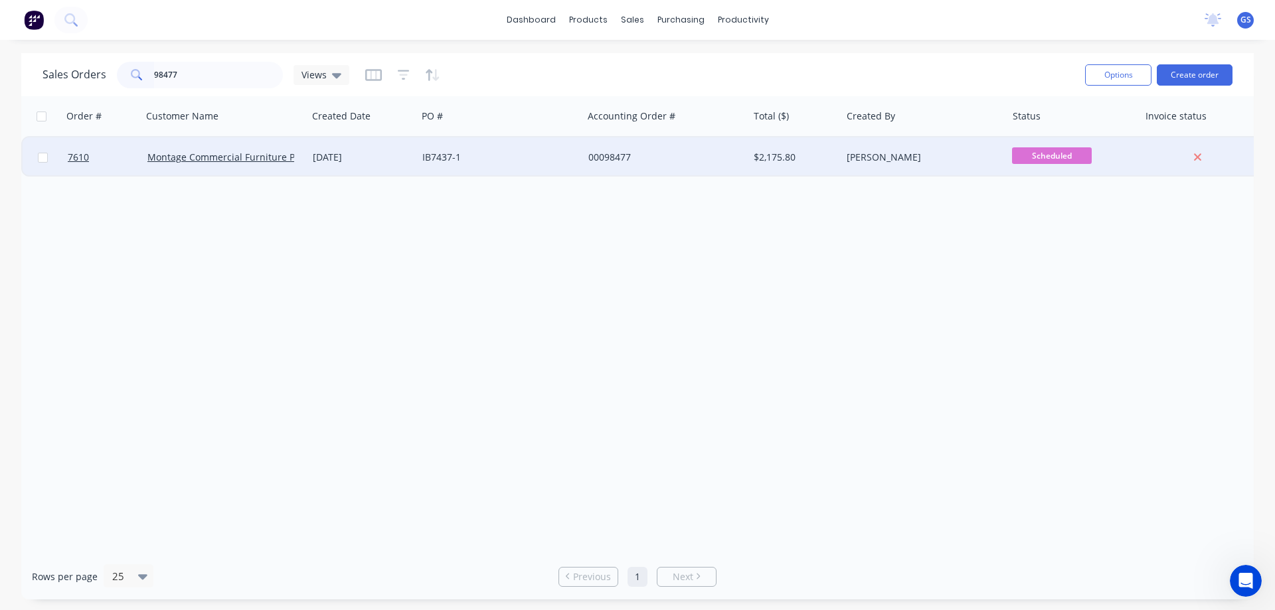
click at [414, 167] on div "[DATE]" at bounding box center [362, 157] width 110 height 40
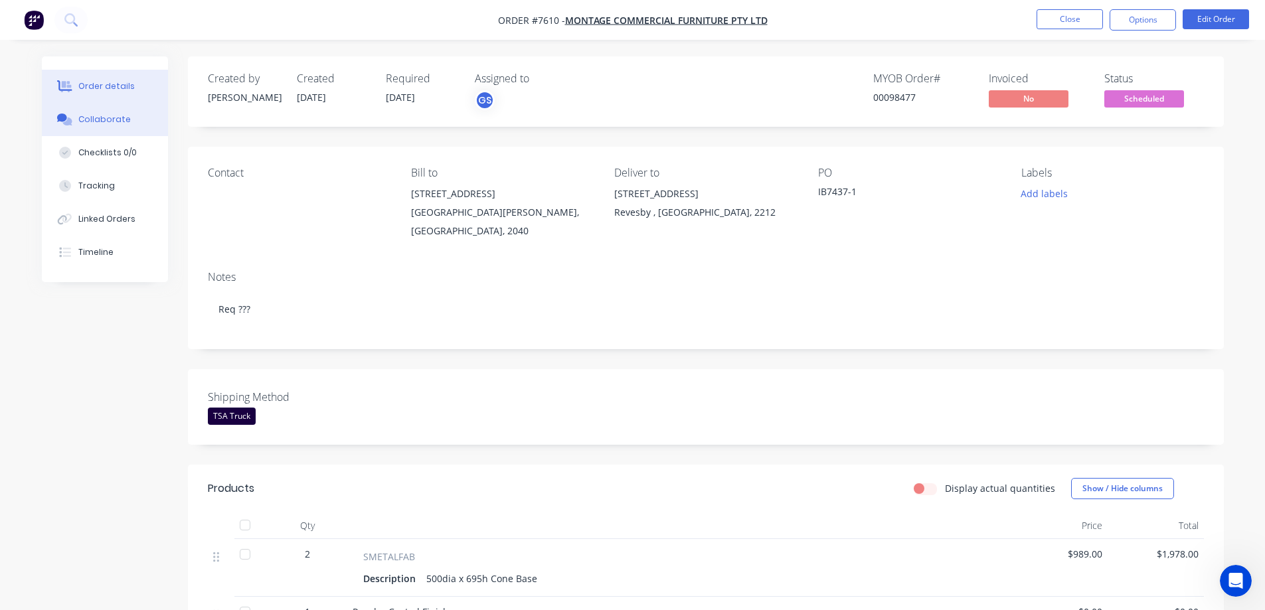
click at [110, 109] on button "Collaborate" at bounding box center [105, 119] width 126 height 33
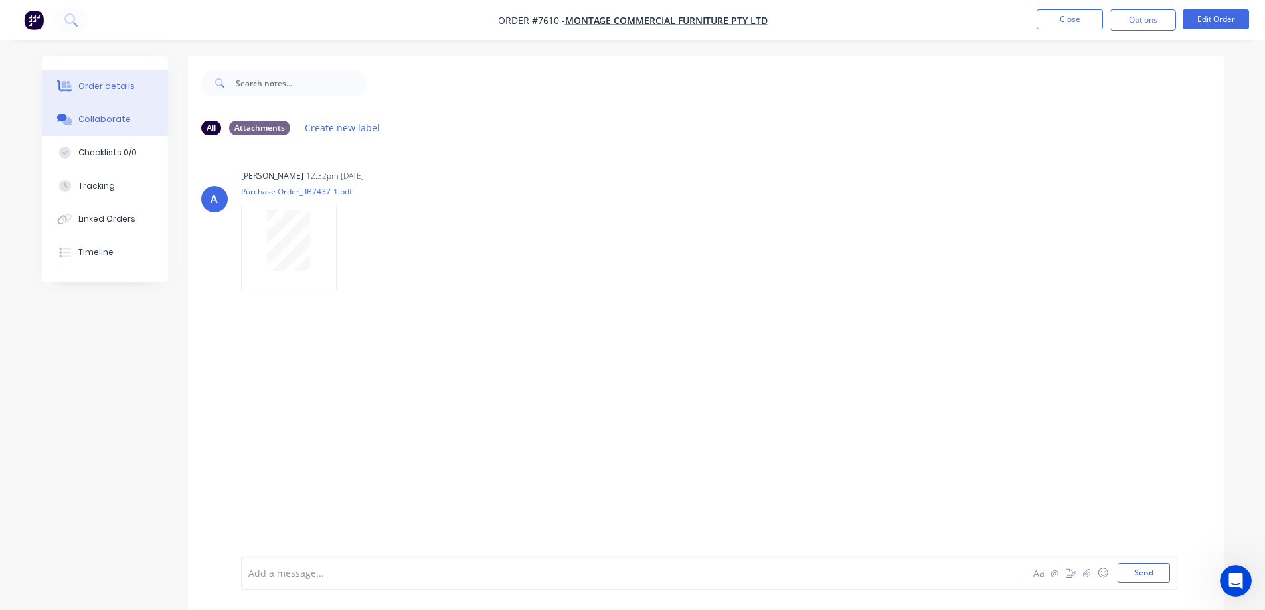
click at [116, 78] on button "Order details" at bounding box center [105, 86] width 126 height 33
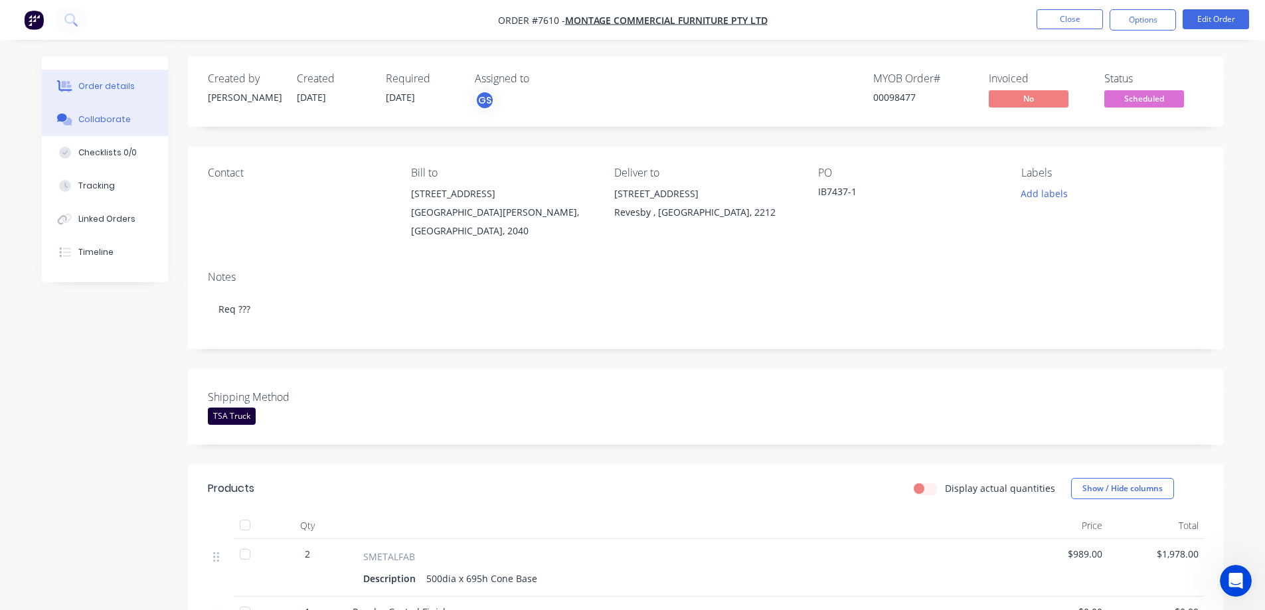
click at [109, 114] on div "Collaborate" at bounding box center [104, 120] width 52 height 12
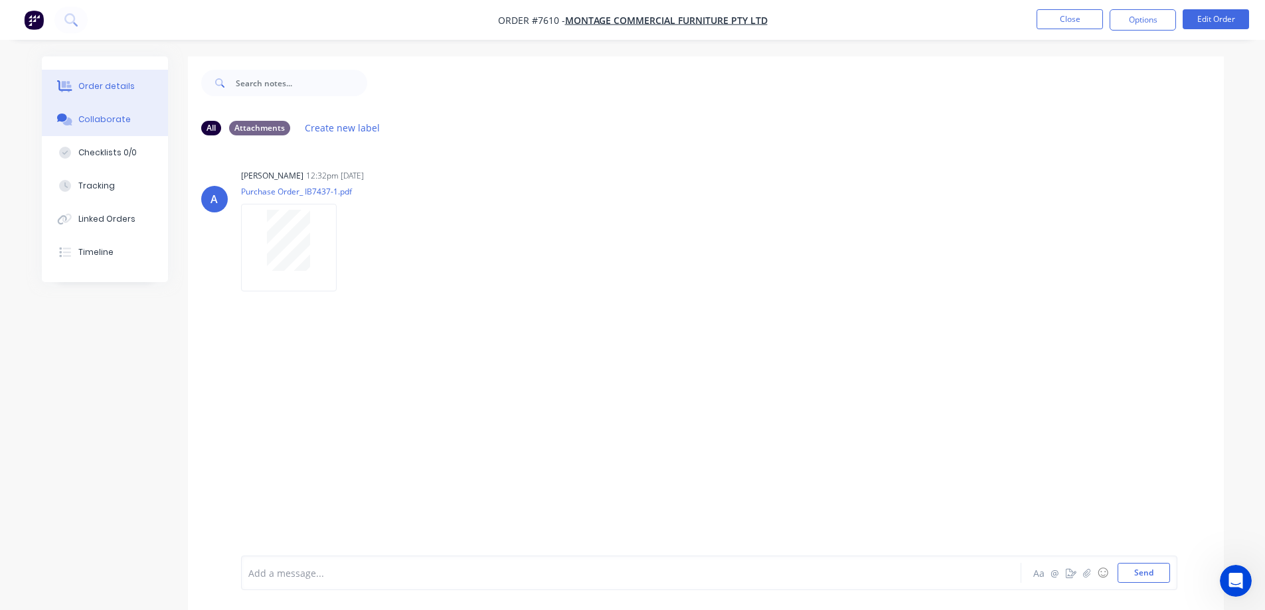
click at [118, 77] on button "Order details" at bounding box center [105, 86] width 126 height 33
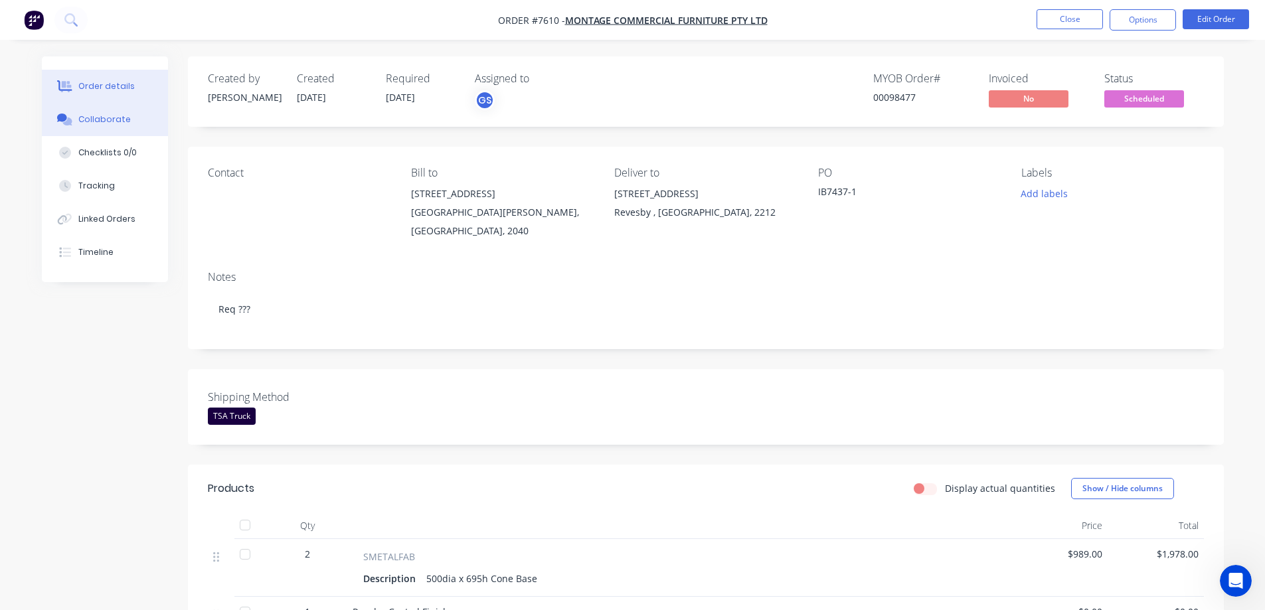
click at [110, 114] on div "Collaborate" at bounding box center [104, 120] width 52 height 12
